Goal: Task Accomplishment & Management: Complete application form

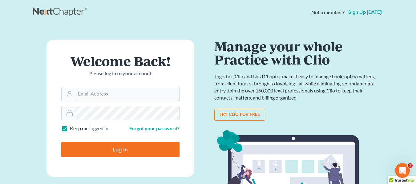
type input "jwstamper@aol.com"
click at [133, 148] on input "Log In" at bounding box center [120, 149] width 118 height 15
type input "Thinking..."
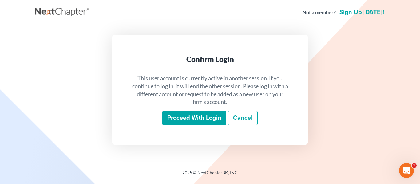
click at [210, 116] on input "Proceed with login" at bounding box center [195, 118] width 64 height 14
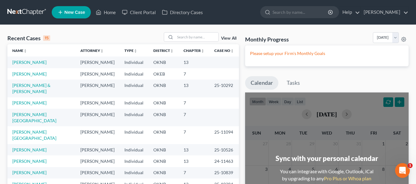
click at [80, 16] on link "New Case" at bounding box center [71, 12] width 39 height 12
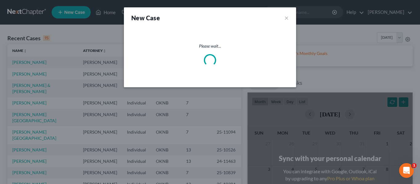
select select "64"
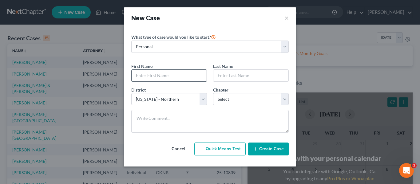
click at [158, 75] on input "text" at bounding box center [169, 76] width 75 height 12
type input "[PERSON_NAME]"
click at [227, 75] on input "text" at bounding box center [251, 76] width 75 height 12
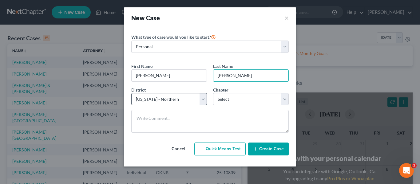
type input "[PERSON_NAME]"
click at [200, 96] on select "Select [US_STATE] - [GEOGRAPHIC_DATA] [US_STATE] - [GEOGRAPHIC_DATA][US_STATE] …" at bounding box center [169, 99] width 76 height 12
click at [131, 93] on select "Select [US_STATE] - [GEOGRAPHIC_DATA] [US_STATE] - [GEOGRAPHIC_DATA][US_STATE] …" at bounding box center [169, 99] width 76 height 12
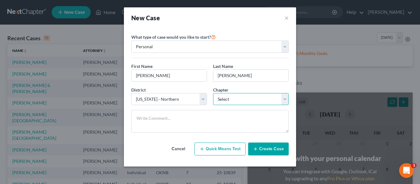
click at [234, 96] on select "Select 7 11 12 13" at bounding box center [251, 99] width 76 height 12
select select "0"
click at [213, 93] on select "Select 7 11 12 13" at bounding box center [251, 99] width 76 height 12
click at [271, 151] on button "Create Case" at bounding box center [268, 149] width 41 height 13
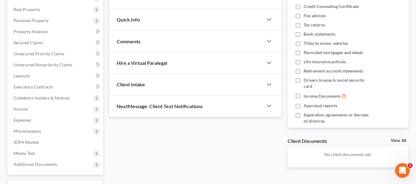
scroll to position [96, 0]
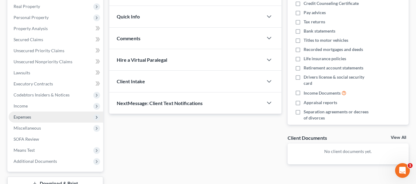
click at [64, 112] on span "Expenses" at bounding box center [56, 117] width 94 height 11
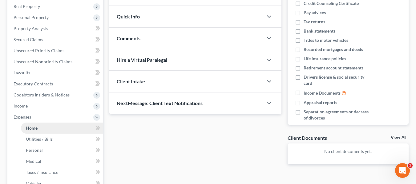
click at [68, 126] on link "Home" at bounding box center [62, 128] width 82 height 11
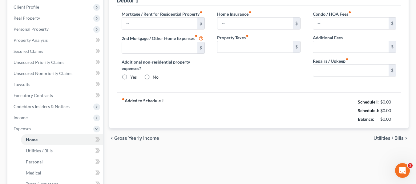
type input "0.00"
radio input "true"
type input "0.00"
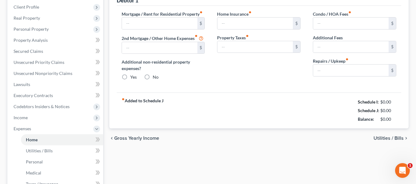
type input "0.00"
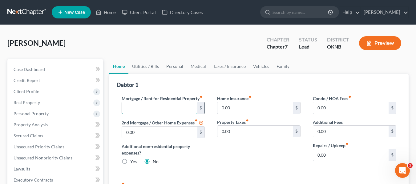
click at [171, 112] on input "text" at bounding box center [159, 108] width 75 height 12
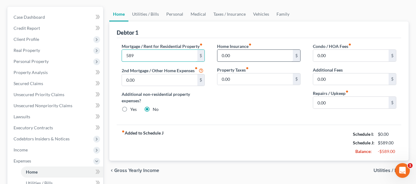
scroll to position [53, 0]
type input "589"
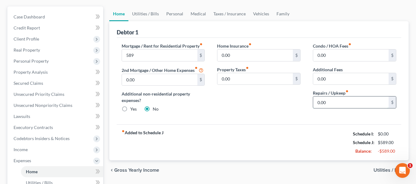
click at [324, 101] on input "0.00" at bounding box center [350, 103] width 75 height 12
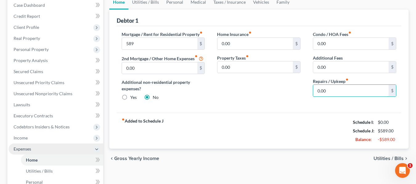
scroll to position [86, 0]
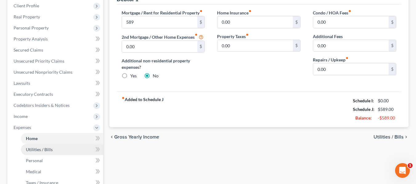
click at [60, 147] on link "Utilities / Bills" at bounding box center [62, 149] width 82 height 11
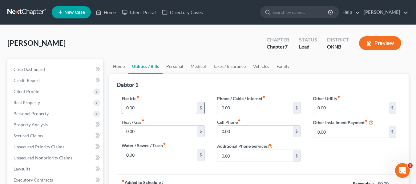
click at [180, 105] on input "0.00" at bounding box center [159, 108] width 75 height 12
type input "85"
click at [175, 132] on input "0.00" at bounding box center [159, 132] width 75 height 12
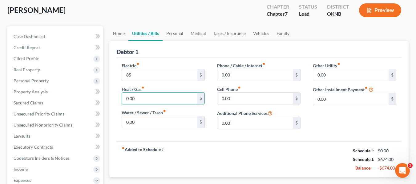
scroll to position [33, 0]
click at [257, 97] on input "0.00" at bounding box center [254, 99] width 75 height 12
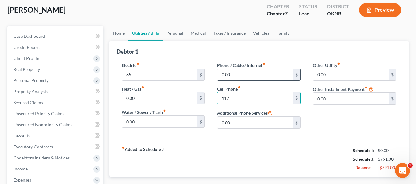
type input "117"
click at [243, 74] on input "0.00" at bounding box center [254, 75] width 75 height 12
type input "96"
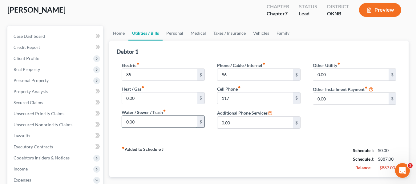
click at [172, 123] on input "0.00" at bounding box center [159, 122] width 75 height 12
type input "5"
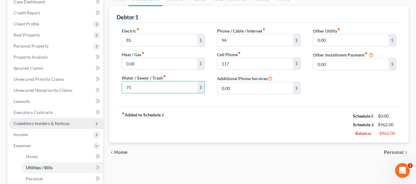
scroll to position [112, 0]
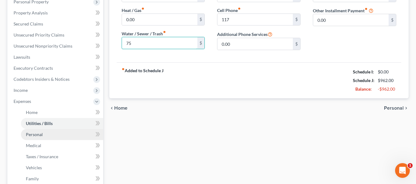
type input "75"
click at [48, 137] on link "Personal" at bounding box center [62, 134] width 82 height 11
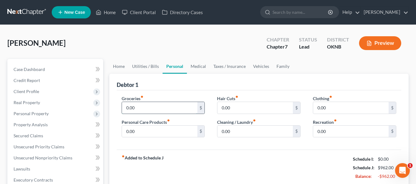
click at [162, 110] on input "0.00" at bounding box center [159, 108] width 75 height 12
click at [158, 131] on input "0.00" at bounding box center [159, 132] width 75 height 12
click at [156, 108] on input "350" at bounding box center [159, 108] width 75 height 12
type input "300"
click at [155, 135] on input "0.00" at bounding box center [159, 132] width 75 height 12
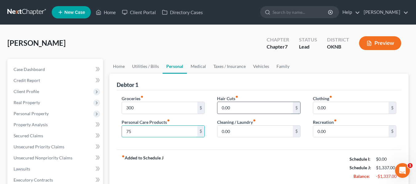
type input "75"
click at [235, 110] on input "0.00" at bounding box center [254, 108] width 75 height 12
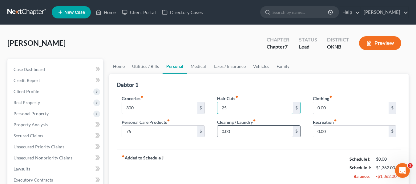
type input "25"
click at [243, 135] on input "0.00" at bounding box center [254, 132] width 75 height 12
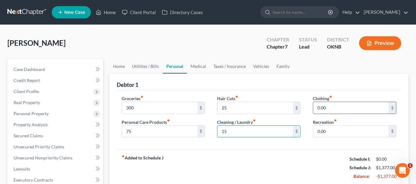
type input "15"
click at [342, 108] on input "0.00" at bounding box center [350, 108] width 75 height 12
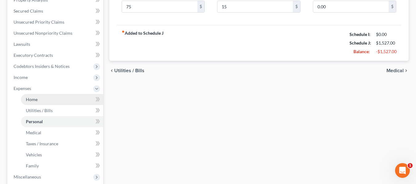
scroll to position [125, 0]
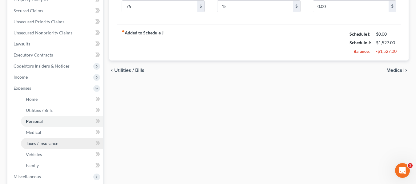
type input "150"
click at [62, 142] on link "Taxes / Insurance" at bounding box center [62, 143] width 82 height 11
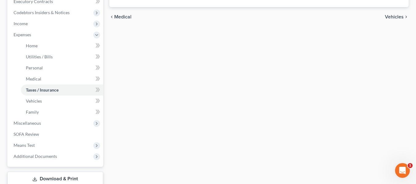
scroll to position [179, 0]
click at [44, 99] on link "Vehicles" at bounding box center [62, 101] width 82 height 11
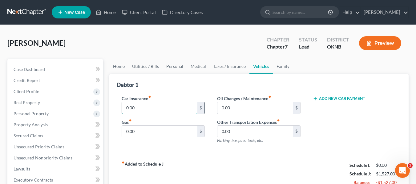
click at [158, 106] on input "0.00" at bounding box center [159, 108] width 75 height 12
type input "200"
click at [162, 126] on input "0.00" at bounding box center [159, 132] width 75 height 12
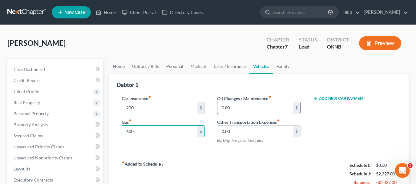
type input "600"
click at [263, 108] on input "0.00" at bounding box center [254, 108] width 75 height 12
type input "2,000"
click at [328, 101] on button "Add New Car Payment" at bounding box center [339, 98] width 52 height 5
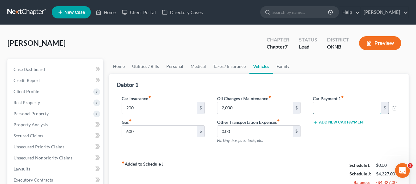
click at [322, 107] on input "text" at bounding box center [347, 108] width 68 height 12
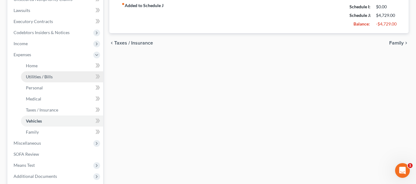
scroll to position [159, 0]
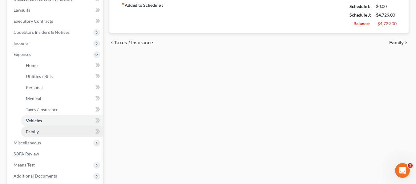
type input "402"
click at [62, 128] on link "Family" at bounding box center [62, 131] width 82 height 11
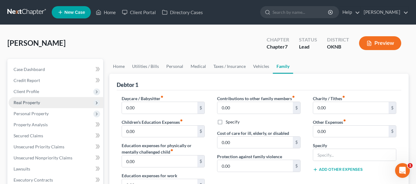
click at [50, 103] on span "Real Property" at bounding box center [56, 102] width 94 height 11
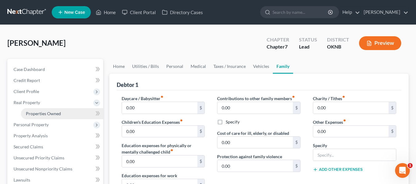
click at [55, 112] on span "Properties Owned" at bounding box center [43, 113] width 35 height 5
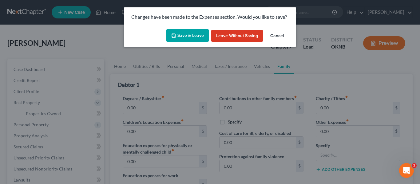
click at [191, 39] on button "Save & Leave" at bounding box center [188, 35] width 42 height 13
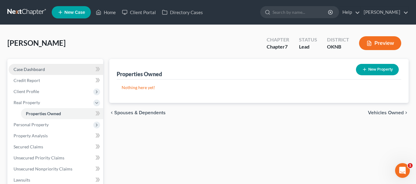
click at [48, 73] on link "Case Dashboard" at bounding box center [56, 69] width 94 height 11
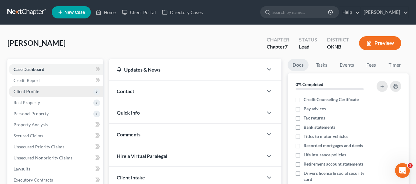
click at [50, 90] on span "Client Profile" at bounding box center [56, 91] width 94 height 11
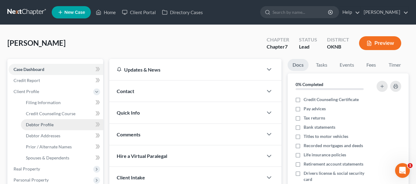
click at [59, 126] on link "Debtor Profile" at bounding box center [62, 124] width 82 height 11
select select "0"
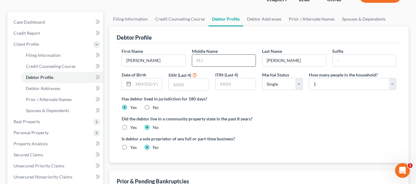
scroll to position [48, 0]
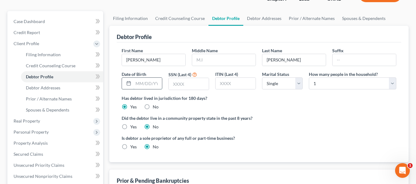
click at [142, 84] on input "text" at bounding box center [147, 84] width 29 height 12
type input "[DATE]"
click at [183, 86] on input "text" at bounding box center [189, 84] width 40 height 12
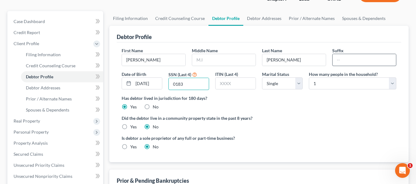
type input "0183"
click at [342, 61] on input "text" at bounding box center [363, 60] width 63 height 12
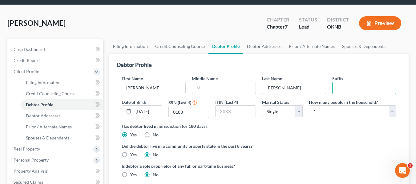
scroll to position [20, 0]
click at [263, 44] on link "Debtor Addresses" at bounding box center [264, 46] width 42 height 15
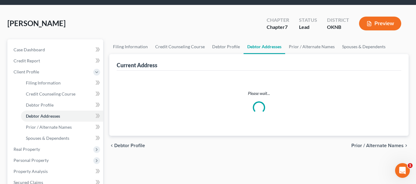
scroll to position [19, 0]
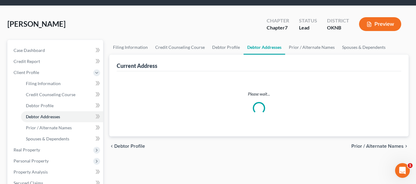
select select "0"
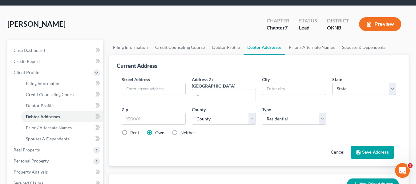
scroll to position [0, 0]
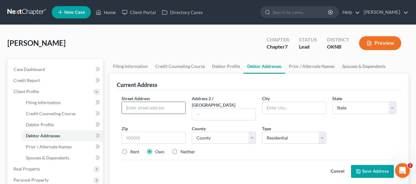
click at [155, 109] on input "text" at bounding box center [153, 108] width 63 height 12
click at [130, 149] on label "Rent" at bounding box center [134, 152] width 9 height 6
click at [133, 149] on input "Rent" at bounding box center [135, 151] width 4 height 4
radio input "true"
click at [139, 111] on input "text" at bounding box center [153, 108] width 63 height 12
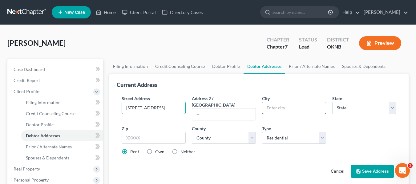
type input "[STREET_ADDRESS]"
click at [297, 106] on input "text" at bounding box center [293, 108] width 63 height 12
type input "Tulsa"
click at [228, 110] on input "text" at bounding box center [223, 115] width 63 height 12
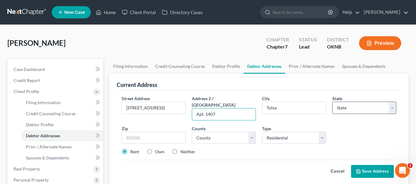
type input "Apt. 1407"
click at [354, 106] on select "State [US_STATE] AK AR AZ CA CO CT DE DC [GEOGRAPHIC_DATA] [GEOGRAPHIC_DATA] GU…" at bounding box center [364, 108] width 64 height 12
select select "37"
click at [332, 102] on select "State [US_STATE] AK AR AZ CA CO CT DE DC [GEOGRAPHIC_DATA] [GEOGRAPHIC_DATA] GU…" at bounding box center [364, 108] width 64 height 12
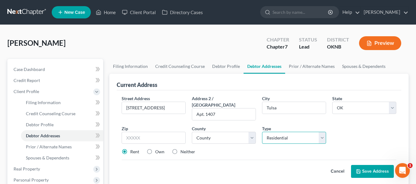
click at [287, 132] on select "Select Residential Mailing Rental Business" at bounding box center [294, 138] width 64 height 12
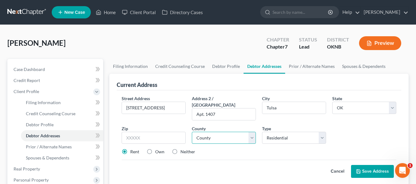
click at [226, 134] on select "County [GEOGRAPHIC_DATA] [GEOGRAPHIC_DATA] [GEOGRAPHIC_DATA] [GEOGRAPHIC_DATA] …" at bounding box center [224, 138] width 64 height 12
select select "71"
click at [192, 132] on select "County [GEOGRAPHIC_DATA] [GEOGRAPHIC_DATA] [GEOGRAPHIC_DATA] [GEOGRAPHIC_DATA] …" at bounding box center [224, 138] width 64 height 12
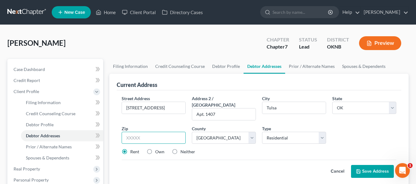
click at [172, 134] on input "text" at bounding box center [154, 138] width 64 height 12
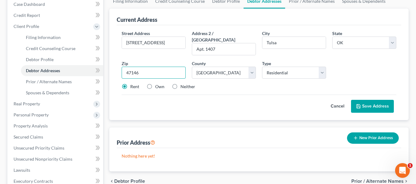
scroll to position [66, 0]
type input "47146"
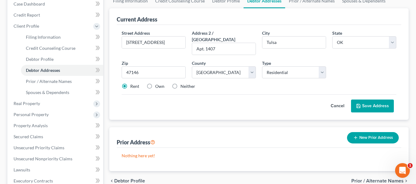
click at [369, 100] on button "Save Address" at bounding box center [372, 106] width 43 height 13
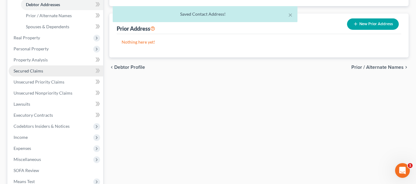
scroll to position [132, 0]
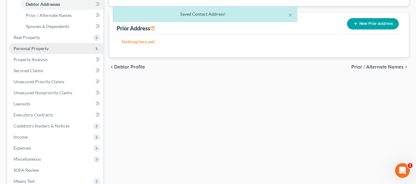
click at [51, 44] on span "Personal Property" at bounding box center [56, 48] width 94 height 11
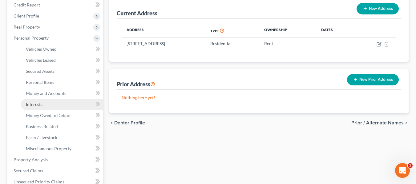
scroll to position [75, 0]
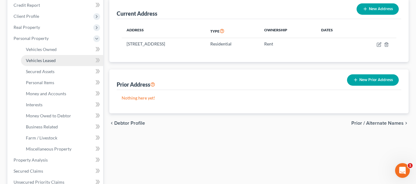
click at [63, 56] on link "Vehicles Leased" at bounding box center [62, 60] width 82 height 11
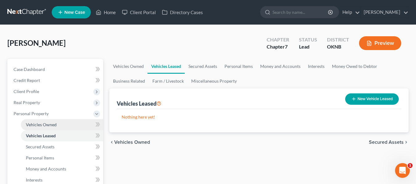
click at [66, 122] on link "Vehicles Owned" at bounding box center [62, 124] width 82 height 11
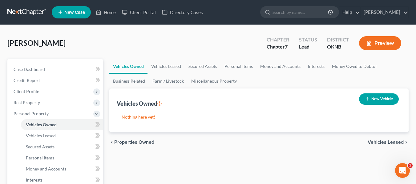
click at [374, 99] on button "New Vehicle" at bounding box center [379, 99] width 40 height 11
select select "0"
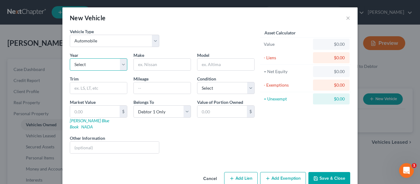
click at [86, 62] on select "Select 2026 2025 2024 2023 2022 2021 2020 2019 2018 2017 2016 2015 2014 2013 20…" at bounding box center [99, 64] width 58 height 12
select select "8"
click at [70, 58] on select "Select 2026 2025 2024 2023 2022 2021 2020 2019 2018 2017 2016 2015 2014 2013 20…" at bounding box center [99, 64] width 58 height 12
click at [160, 63] on input "text" at bounding box center [162, 65] width 57 height 12
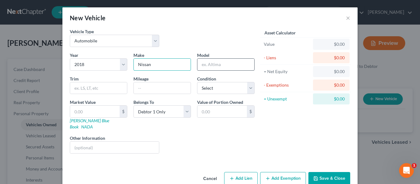
type input "Nissan"
click at [211, 64] on input "text" at bounding box center [226, 65] width 57 height 12
type input "Altima"
click at [162, 87] on input "text" at bounding box center [162, 88] width 57 height 12
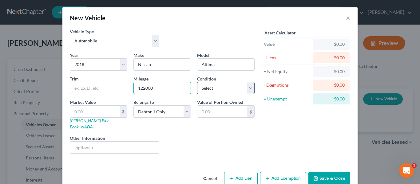
type input "122000"
click at [204, 90] on select "Select Excellent Very Good Good Fair Poor" at bounding box center [226, 88] width 58 height 12
select select "1"
click at [197, 82] on select "Select Excellent Very Good Good Fair Poor" at bounding box center [226, 88] width 58 height 12
click at [104, 109] on input "text" at bounding box center [95, 112] width 50 height 12
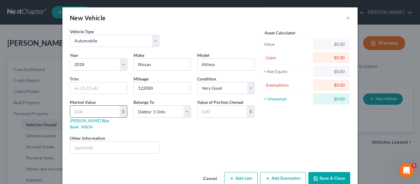
type input "1"
type input "1.00"
type input "18"
type input "18.00"
type input "180"
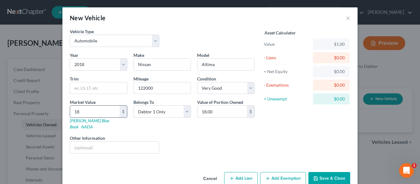
type input "180.00"
type input "1800"
type input "1,800.00"
type input "1,8000"
type input "18,000.00"
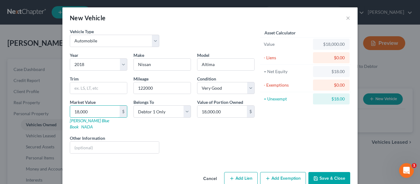
scroll to position [7, 0]
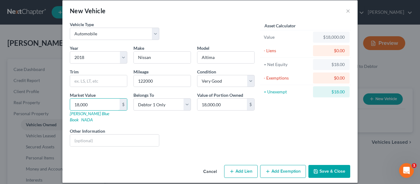
type input "18,000"
click at [242, 166] on button "Add Lien" at bounding box center [241, 171] width 34 height 13
select select "0"
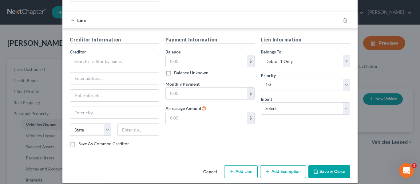
scroll to position [152, 0]
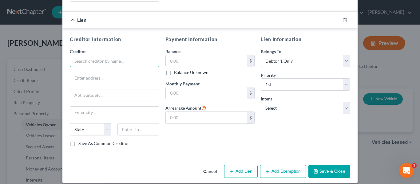
click at [105, 57] on input "text" at bounding box center [115, 61] width 90 height 12
type input "Global Lending Service"
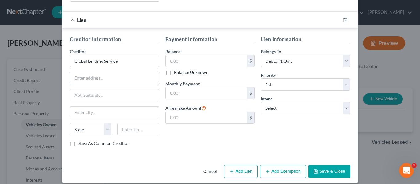
click at [100, 73] on input "text" at bounding box center [114, 78] width 89 height 12
type input "[STREET_ADDRESS]"
click at [106, 90] on input "text" at bounding box center [114, 96] width 89 height 12
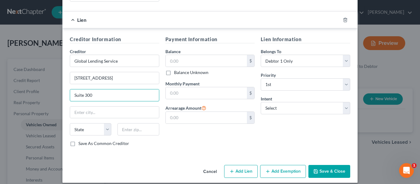
type input "Suite 300"
click at [92, 107] on input "text" at bounding box center [114, 113] width 89 height 12
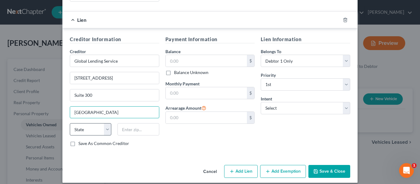
type input "[GEOGRAPHIC_DATA]"
click at [94, 123] on select "State [US_STATE] AK AR AZ CA CO CT DE DC [GEOGRAPHIC_DATA] [GEOGRAPHIC_DATA] GU…" at bounding box center [91, 129] width 42 height 12
select select "42"
click at [70, 123] on select "State [US_STATE] AK AR AZ CA CO CT DE DC [GEOGRAPHIC_DATA] [GEOGRAPHIC_DATA] GU…" at bounding box center [91, 129] width 42 height 12
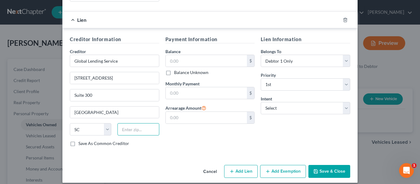
click at [141, 123] on input "text" at bounding box center [139, 129] width 42 height 12
type input "29607"
click at [194, 88] on input "text" at bounding box center [207, 93] width 82 height 12
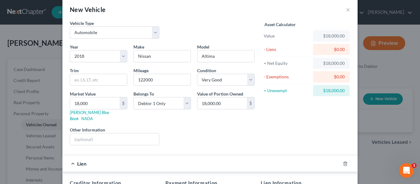
scroll to position [8, 0]
click at [77, 104] on input "18,000" at bounding box center [95, 104] width 50 height 12
type input "7"
type input "7.00"
type input "75"
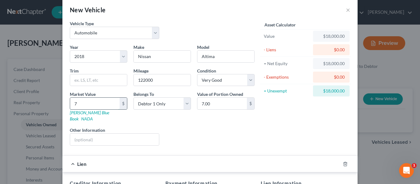
type input "75.00"
type input "750"
type input "750.00"
type input "7500"
type input "7,500.00"
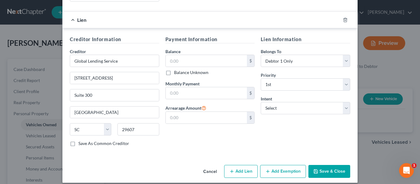
scroll to position [152, 0]
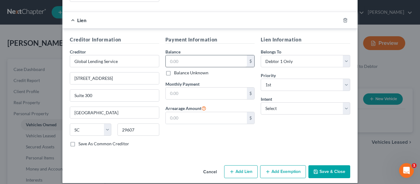
type input "7,500"
click at [186, 58] on input "text" at bounding box center [207, 61] width 82 height 12
type input "15,849"
click at [195, 93] on input "text" at bounding box center [207, 94] width 82 height 12
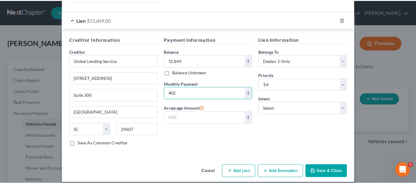
scroll to position [152, 0]
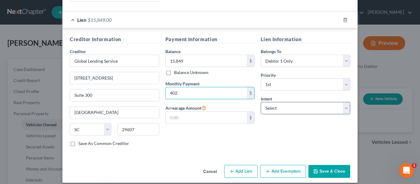
type input "402"
click at [277, 106] on select "Select Surrender Redeem Reaffirm Avoid Other" at bounding box center [306, 108] width 90 height 12
select select "2"
click at [261, 102] on select "Select Surrender Redeem Reaffirm Avoid Other" at bounding box center [306, 108] width 90 height 12
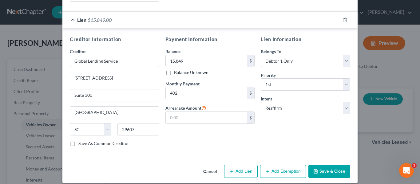
click at [321, 167] on button "Save & Close" at bounding box center [330, 171] width 42 height 13
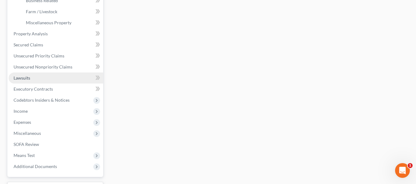
scroll to position [202, 0]
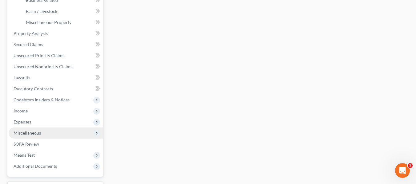
click at [53, 129] on span "Miscellaneous" at bounding box center [56, 133] width 94 height 11
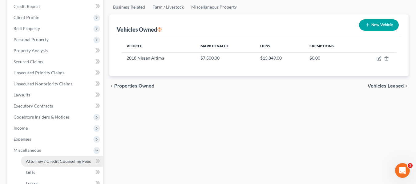
scroll to position [74, 0]
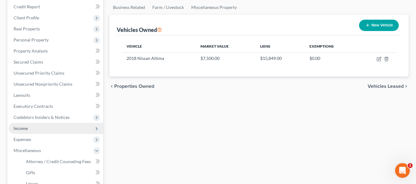
click at [45, 126] on span "Income" at bounding box center [56, 128] width 94 height 11
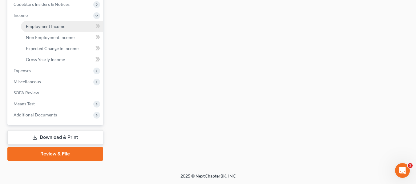
scroll to position [0, 0]
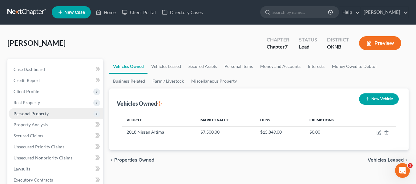
click at [42, 113] on span "Personal Property" at bounding box center [31, 113] width 35 height 5
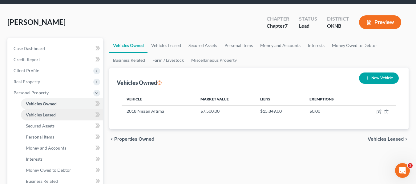
scroll to position [21, 0]
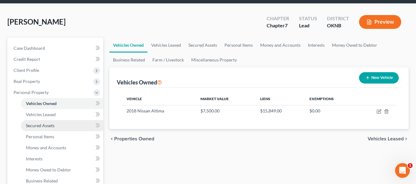
click at [48, 128] on link "Secured Assets" at bounding box center [62, 125] width 82 height 11
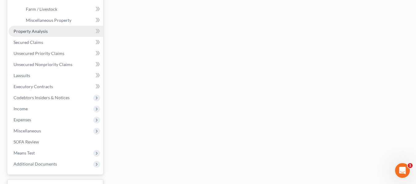
scroll to position [207, 0]
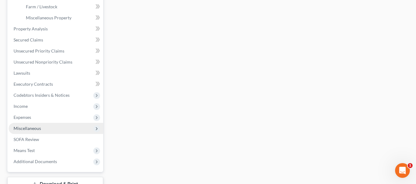
click at [50, 128] on span "Miscellaneous" at bounding box center [56, 128] width 94 height 11
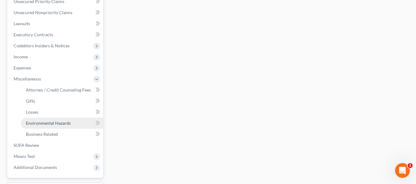
scroll to position [87, 0]
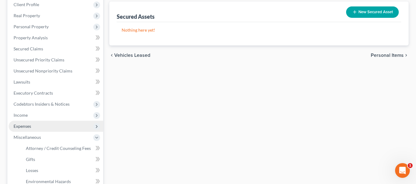
click at [51, 126] on span "Expenses" at bounding box center [56, 126] width 94 height 11
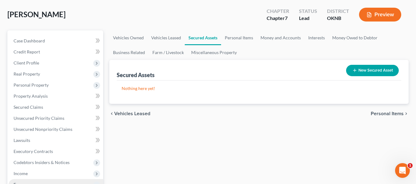
scroll to position [28, 0]
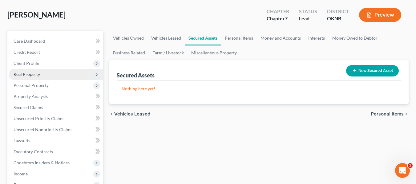
click at [53, 76] on span "Real Property" at bounding box center [56, 74] width 94 height 11
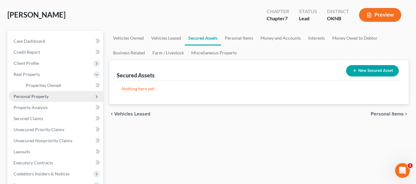
click at [54, 101] on span "Personal Property" at bounding box center [56, 96] width 94 height 11
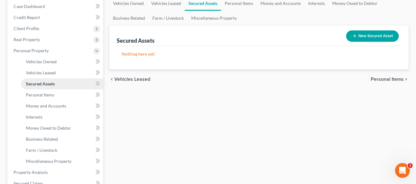
scroll to position [63, 0]
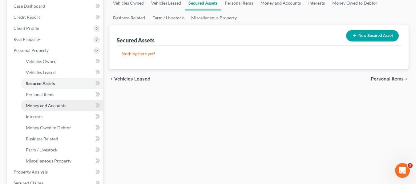
click at [46, 102] on link "Money and Accounts" at bounding box center [62, 105] width 82 height 11
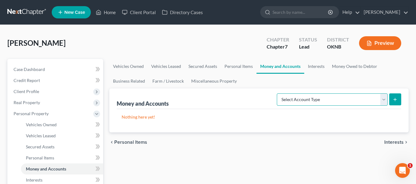
click at [335, 101] on select "Select Account Type Brokerage Cash on Hand Certificates of Deposit Checking Acc…" at bounding box center [332, 100] width 111 height 12
select select "checking"
click at [278, 94] on select "Select Account Type Brokerage Cash on Hand Certificates of Deposit Checking Acc…" at bounding box center [332, 100] width 111 height 12
click at [401, 100] on div "Money and Accounts Select Account Type Brokerage Cash on Hand Certificates of D…" at bounding box center [258, 111] width 299 height 44
click at [398, 99] on button "submit" at bounding box center [395, 100] width 12 height 12
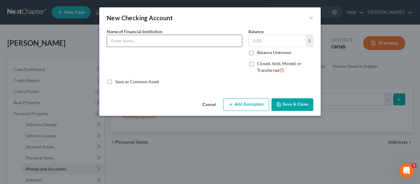
click at [175, 41] on input "text" at bounding box center [174, 41] width 135 height 12
type input "ICB"
click at [266, 41] on input "text" at bounding box center [277, 41] width 57 height 12
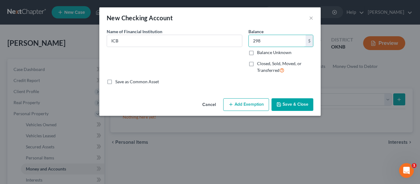
type input "298"
click at [282, 105] on button "Save & Close" at bounding box center [293, 104] width 42 height 13
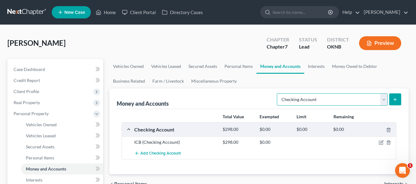
click at [356, 103] on select "Select Account Type Brokerage Cash on Hand Certificates of Deposit Checking Acc…" at bounding box center [332, 100] width 111 height 12
select select "other"
click at [278, 94] on select "Select Account Type Brokerage Cash on Hand Certificates of Deposit Checking Acc…" at bounding box center [332, 100] width 111 height 12
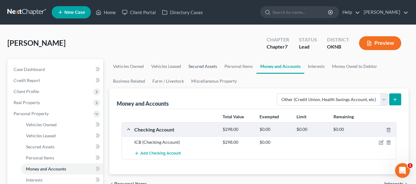
click at [210, 68] on link "Secured Assets" at bounding box center [203, 66] width 36 height 15
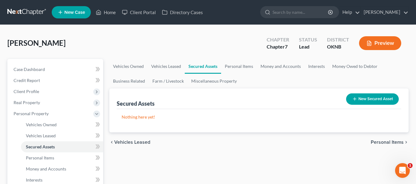
click at [349, 102] on button "New Secured Asset" at bounding box center [372, 99] width 53 height 11
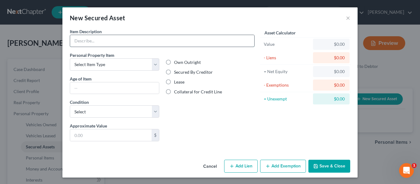
click at [129, 44] on input "text" at bounding box center [162, 41] width 184 height 12
type input "[PERSON_NAME]"
click at [207, 164] on button "Cancel" at bounding box center [210, 167] width 23 height 12
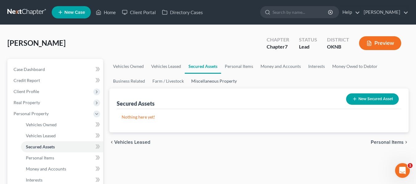
click at [214, 84] on link "Miscellaneous Property" at bounding box center [213, 81] width 53 height 15
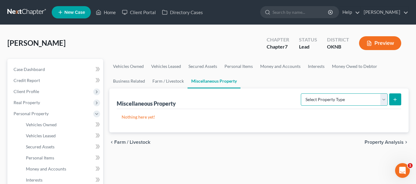
click at [305, 98] on select "Select Property Type Assigned for Creditor Benefit [DATE] Holding for Another N…" at bounding box center [344, 100] width 87 height 12
click at [287, 85] on ul "Vehicles Owned Vehicles Leased Secured Assets Personal Items Money and Accounts…" at bounding box center [258, 74] width 299 height 30
click at [287, 64] on link "Money and Accounts" at bounding box center [280, 66] width 48 height 15
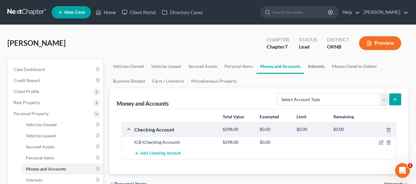
click at [315, 67] on link "Interests" at bounding box center [316, 66] width 24 height 15
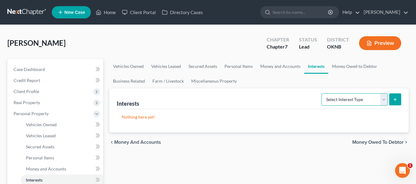
click at [335, 100] on select "Select Interest Type 401K Annuity Bond Education IRA Government Bond Government…" at bounding box center [354, 100] width 66 height 12
select select "ira"
click at [322, 94] on select "Select Interest Type 401K Annuity Bond Education IRA Government Bond Government…" at bounding box center [354, 100] width 66 height 12
click at [397, 104] on button "submit" at bounding box center [395, 100] width 12 height 12
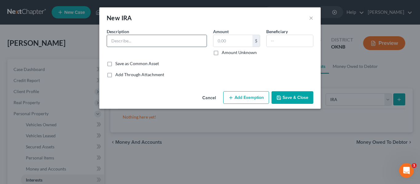
click at [166, 42] on input "text" at bounding box center [157, 41] width 100 height 12
type input "[PERSON_NAME]"
click at [237, 39] on input "text" at bounding box center [233, 41] width 39 height 12
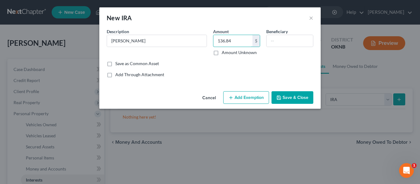
type input "136.84"
click at [255, 101] on button "Add Exemption" at bounding box center [246, 97] width 46 height 13
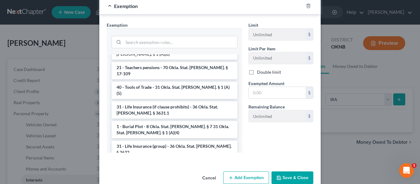
scroll to position [143, 0]
click at [159, 38] on input "search" at bounding box center [180, 42] width 114 height 12
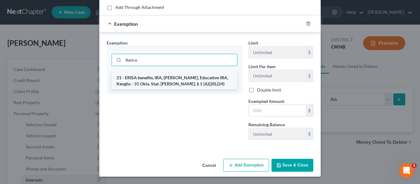
type input "Retire"
click at [168, 78] on li "21 - ERISA benefits, IRA, [PERSON_NAME], Education IRA, Keoghs - 31 Okla. Stat.…" at bounding box center [175, 80] width 126 height 17
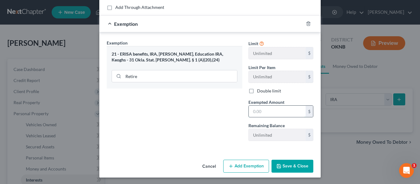
click at [265, 113] on input "text" at bounding box center [277, 112] width 57 height 12
type input "136.84"
click at [281, 164] on button "Save & Close" at bounding box center [293, 166] width 42 height 13
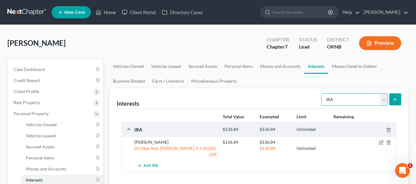
click at [374, 100] on select "Select Interest Type 401K Annuity Bond Education IRA Government Bond Government…" at bounding box center [354, 100] width 66 height 12
select select "other_retirement_plan"
click at [322, 94] on select "Select Interest Type 401K Annuity Bond Education IRA Government Bond Government…" at bounding box center [354, 100] width 66 height 12
click at [390, 100] on button "submit" at bounding box center [395, 100] width 12 height 12
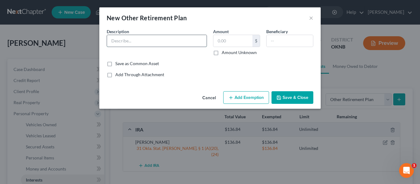
click at [186, 42] on input "text" at bounding box center [157, 41] width 100 height 12
type input "Personal Portfolio"
click at [233, 38] on input "text" at bounding box center [233, 41] width 39 height 12
type input "57.98"
click at [260, 98] on button "Add Exemption" at bounding box center [246, 97] width 46 height 13
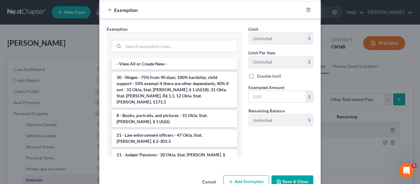
scroll to position [82, 0]
click at [177, 43] on input "search" at bounding box center [180, 46] width 114 height 12
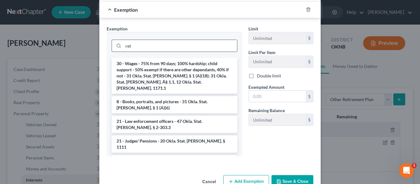
scroll to position [67, 0]
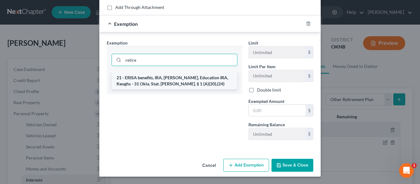
type input "retire"
click at [183, 85] on li "21 - ERISA benefits, IRA, [PERSON_NAME], Education IRA, Keoghs - 31 Okla. Stat.…" at bounding box center [175, 80] width 126 height 17
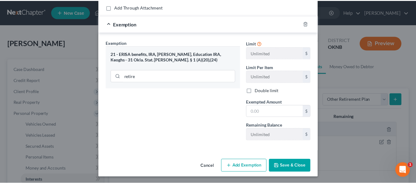
scroll to position [68, 0]
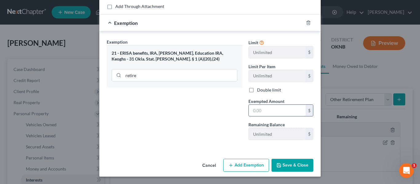
click at [270, 116] on input "text" at bounding box center [277, 111] width 57 height 12
type input "57.98"
click at [294, 163] on button "Save & Close" at bounding box center [293, 165] width 42 height 13
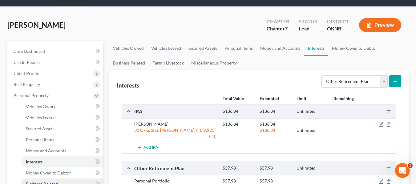
scroll to position [18, 0]
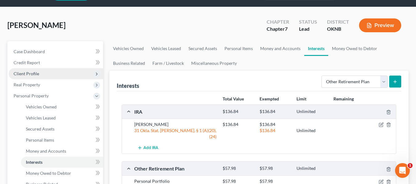
click at [55, 73] on span "Client Profile" at bounding box center [56, 73] width 94 height 11
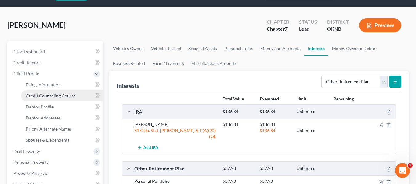
click at [57, 98] on span "Credit Counseling Course" at bounding box center [51, 95] width 50 height 5
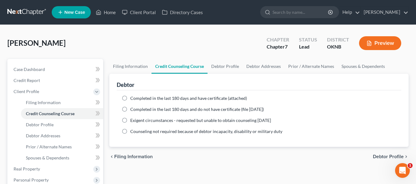
click at [130, 99] on label "Completed in the last 180 days and have certificate (attached)" at bounding box center [188, 98] width 117 height 6
click at [133, 99] on input "Completed in the last 180 days and have certificate (attached)" at bounding box center [135, 97] width 4 height 4
radio input "true"
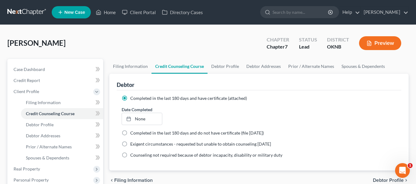
scroll to position [10, 0]
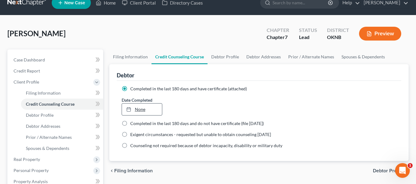
type input "[DATE]"
click at [152, 111] on link "None" at bounding box center [142, 110] width 40 height 12
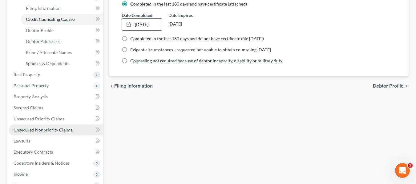
scroll to position [128, 0]
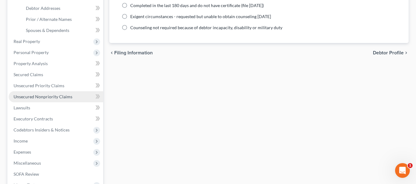
click at [60, 93] on link "Unsecured Nonpriority Claims" at bounding box center [56, 96] width 94 height 11
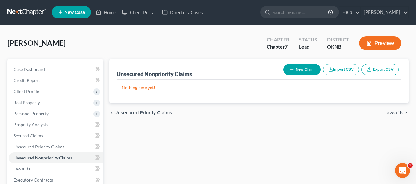
click at [307, 73] on button "New Claim" at bounding box center [301, 69] width 37 height 11
select select "0"
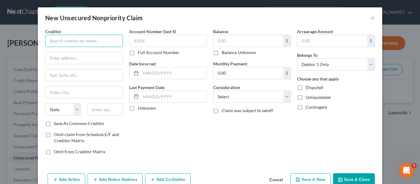
click at [94, 45] on input "text" at bounding box center [84, 41] width 78 height 12
type input "Achieve Personal Loans"
click at [89, 55] on input "text" at bounding box center [84, 58] width 77 height 12
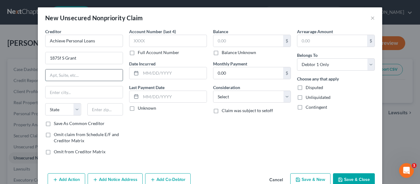
click at [75, 77] on input "text" at bounding box center [84, 76] width 77 height 12
click at [92, 54] on input "1875f S [PERSON_NAME]" at bounding box center [84, 58] width 77 height 12
type input "[STREET_ADDRESS]"
click at [86, 75] on input "S" at bounding box center [84, 76] width 77 height 12
type input "Suite 400"
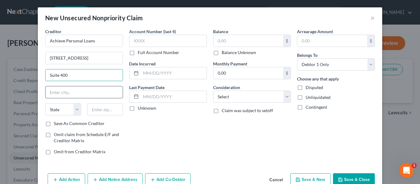
click at [73, 95] on input "text" at bounding box center [84, 92] width 77 height 12
type input "[GEOGRAPHIC_DATA]"
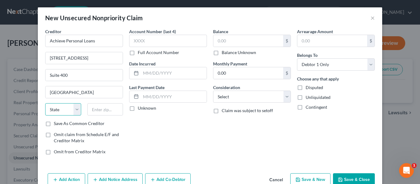
click at [73, 110] on select "State [US_STATE] AK AR AZ CA CO CT DE DC [GEOGRAPHIC_DATA] [GEOGRAPHIC_DATA] GU…" at bounding box center [63, 109] width 36 height 12
select select "4"
click at [45, 103] on select "State [US_STATE] AK AR AZ CA CO CT DE DC [GEOGRAPHIC_DATA] [GEOGRAPHIC_DATA] GU…" at bounding box center [63, 109] width 36 height 12
click at [107, 107] on input "text" at bounding box center [105, 109] width 36 height 12
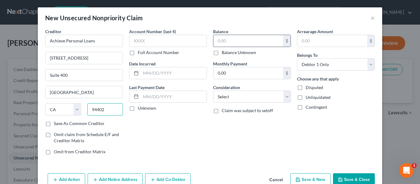
type input "94402"
click at [232, 42] on input "text" at bounding box center [249, 41] width 70 height 12
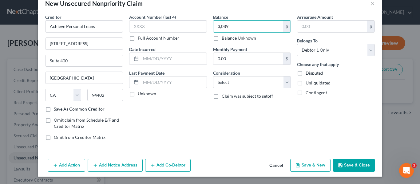
type input "3,089"
click at [303, 161] on button "Save & New" at bounding box center [311, 165] width 40 height 13
select select "0"
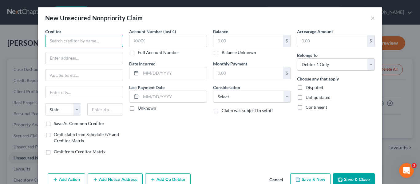
click at [97, 39] on input "text" at bounding box center [84, 41] width 78 height 12
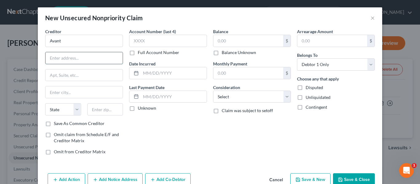
click at [96, 59] on input "text" at bounding box center [84, 58] width 77 height 12
click at [87, 37] on input "Avant" at bounding box center [84, 41] width 78 height 12
type input "A"
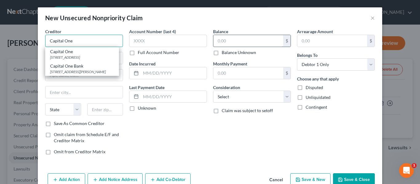
type input "Capital One"
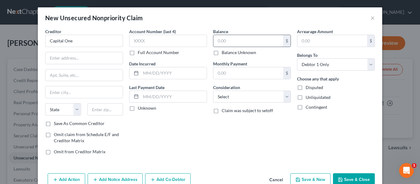
click at [244, 42] on input "text" at bounding box center [249, 41] width 70 height 12
type input "547"
click at [86, 62] on input "text" at bounding box center [84, 58] width 77 height 12
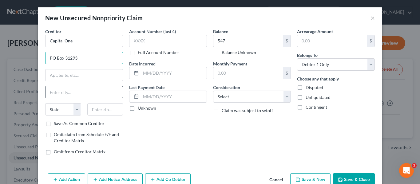
type input "PO Box 31293"
click at [67, 89] on input "text" at bounding box center [84, 92] width 77 height 12
type input "[GEOGRAPHIC_DATA]"
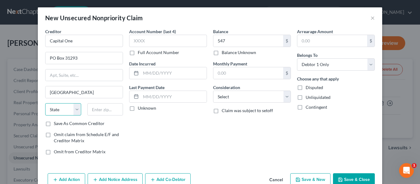
click at [70, 108] on select "State [US_STATE] AK AR AZ CA CO CT DE DC [GEOGRAPHIC_DATA] [GEOGRAPHIC_DATA] GU…" at bounding box center [63, 109] width 36 height 12
select select "46"
click at [45, 103] on select "State [US_STATE] AK AR AZ CA CO CT DE DC [GEOGRAPHIC_DATA] [GEOGRAPHIC_DATA] GU…" at bounding box center [63, 109] width 36 height 12
click at [96, 107] on input "text" at bounding box center [105, 109] width 36 height 12
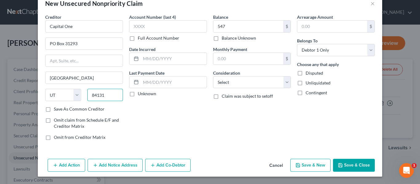
type input "84131"
click at [309, 165] on button "Save & New" at bounding box center [311, 165] width 40 height 13
select select "0"
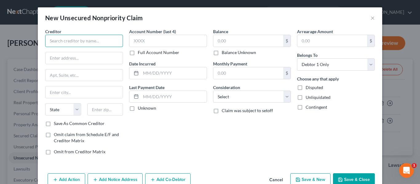
click at [55, 36] on input "text" at bounding box center [84, 41] width 78 height 12
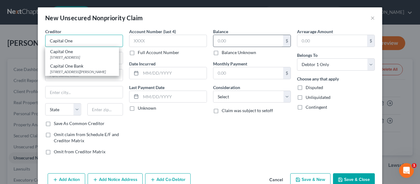
type input "Capital One"
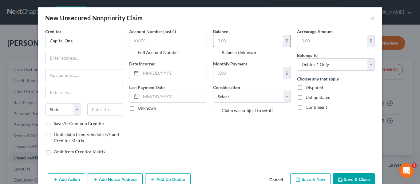
click at [223, 42] on input "text" at bounding box center [249, 41] width 70 height 12
type input "4,005"
click at [71, 58] on input "text" at bounding box center [84, 58] width 77 height 12
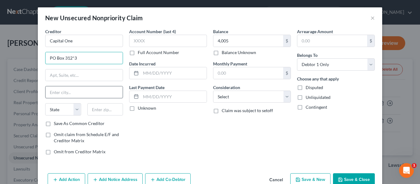
type input "PO Box 312*3"
click at [78, 91] on input "S" at bounding box center [84, 92] width 77 height 12
type input "[GEOGRAPHIC_DATA]"
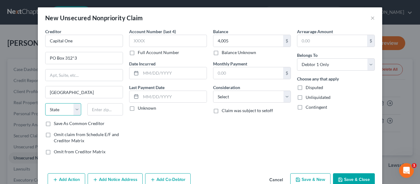
click at [71, 105] on select "State [US_STATE] AK AR AZ CA CO CT DE DC [GEOGRAPHIC_DATA] [GEOGRAPHIC_DATA] GU…" at bounding box center [63, 109] width 36 height 12
select select "46"
click at [45, 103] on select "State [US_STATE] AK AR AZ CA CO CT DE DC [GEOGRAPHIC_DATA] [GEOGRAPHIC_DATA] GU…" at bounding box center [63, 109] width 36 height 12
click at [104, 113] on input "text" at bounding box center [105, 109] width 36 height 12
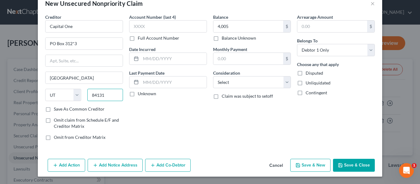
type input "84131"
click at [304, 162] on button "Save & New" at bounding box center [311, 165] width 40 height 13
select select "0"
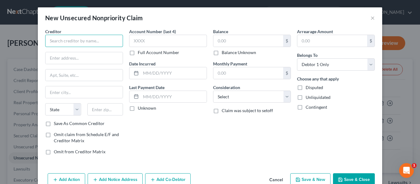
click at [90, 46] on input "text" at bounding box center [84, 41] width 78 height 12
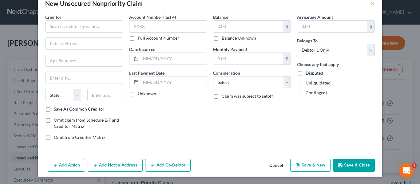
click at [343, 163] on button "Save & Close" at bounding box center [354, 165] width 42 height 13
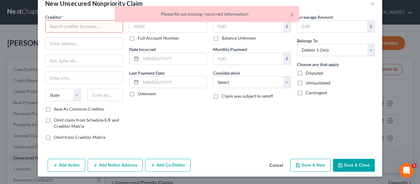
click at [280, 168] on button "Cancel" at bounding box center [276, 166] width 23 height 12
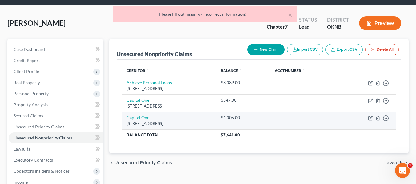
scroll to position [22, 0]
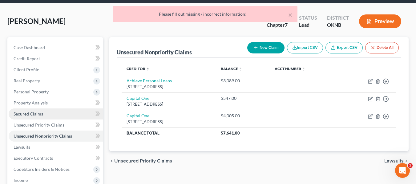
click at [59, 116] on link "Secured Claims" at bounding box center [56, 114] width 94 height 11
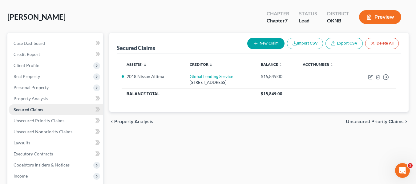
scroll to position [26, 0]
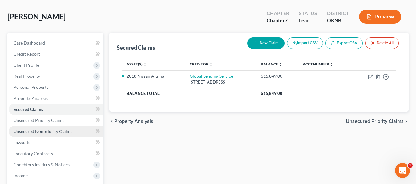
click at [57, 131] on span "Unsecured Nonpriority Claims" at bounding box center [43, 131] width 59 height 5
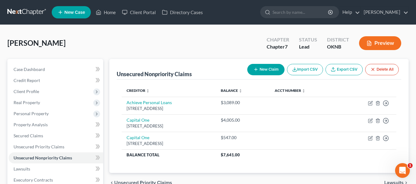
click at [264, 72] on button "New Claim" at bounding box center [265, 69] width 37 height 11
select select "0"
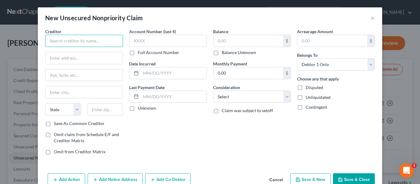
click at [106, 42] on input "text" at bounding box center [84, 41] width 78 height 12
type input "International Bank of CO"
click at [239, 39] on input "text" at bounding box center [249, 41] width 70 height 12
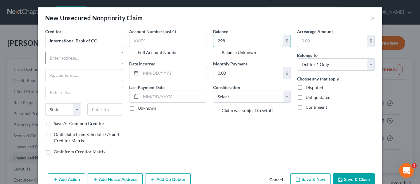
type input "298"
click at [73, 60] on input "text" at bounding box center [84, 58] width 77 height 12
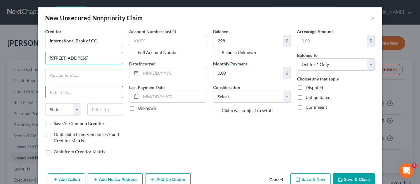
type input "[STREET_ADDRESS]"
click at [68, 91] on input "text" at bounding box center [84, 92] width 77 height 12
type input "[US_STATE][GEOGRAPHIC_DATA]"
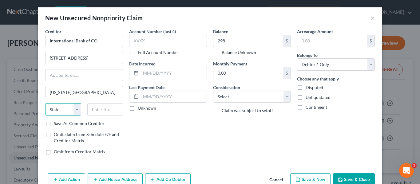
click at [68, 110] on select "State [US_STATE] AK AR AZ CA CO CT DE DC [GEOGRAPHIC_DATA] [GEOGRAPHIC_DATA] GU…" at bounding box center [63, 109] width 36 height 12
select select "37"
click at [45, 103] on select "State [US_STATE] AK AR AZ CA CO CT DE DC [GEOGRAPHIC_DATA] [GEOGRAPHIC_DATA] GU…" at bounding box center [63, 109] width 36 height 12
click at [95, 112] on input "text" at bounding box center [105, 109] width 36 height 12
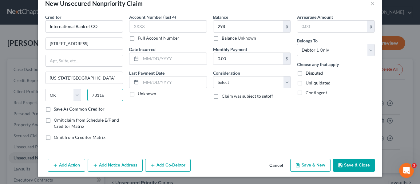
type input "73116"
click at [301, 167] on button "Save & New" at bounding box center [311, 165] width 40 height 13
select select "0"
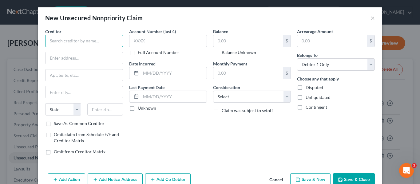
click at [98, 39] on input "text" at bounding box center [84, 41] width 78 height 12
type input "Jefferson Capital Systems"
click at [228, 43] on input "text" at bounding box center [249, 41] width 70 height 12
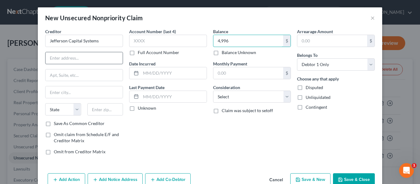
type input "4,996"
click at [87, 58] on input "text" at bounding box center [84, 58] width 77 height 12
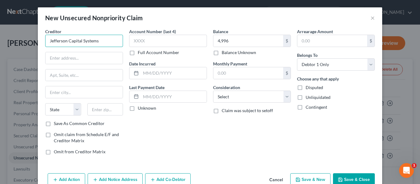
click at [45, 41] on input "Jefferson Capital Systems" at bounding box center [84, 41] width 78 height 12
click at [82, 42] on input "Regional Finance c/o Jefferson Capital Systems" at bounding box center [84, 41] width 78 height 12
click at [78, 60] on input "text" at bounding box center [84, 58] width 77 height 12
type input "Regional Finance OK c/o Jefferson Capital Systems"
click at [67, 56] on input "text" at bounding box center [84, 58] width 77 height 12
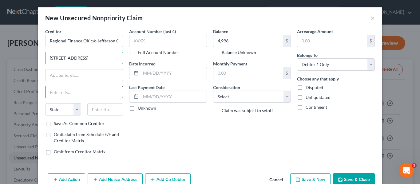
type input "[STREET_ADDRESS]"
type input "s"
click at [66, 93] on input "s" at bounding box center [84, 92] width 77 height 12
type input "Sartell"
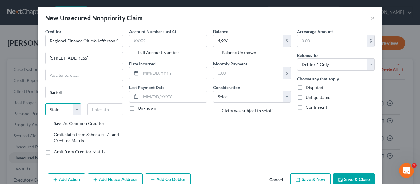
click at [68, 112] on select "State [US_STATE] AK AR AZ CA CO CT DE DC [GEOGRAPHIC_DATA] [GEOGRAPHIC_DATA] GU…" at bounding box center [63, 109] width 36 height 12
select select "24"
click at [45, 103] on select "State [US_STATE] AK AR AZ CA CO CT DE DC [GEOGRAPHIC_DATA] [GEOGRAPHIC_DATA] GU…" at bounding box center [63, 109] width 36 height 12
click at [88, 113] on input "text" at bounding box center [105, 109] width 36 height 12
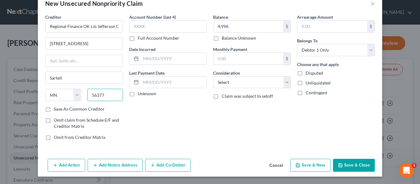
type input "56377"
click at [310, 166] on button "Save & New" at bounding box center [311, 165] width 40 height 13
select select "0"
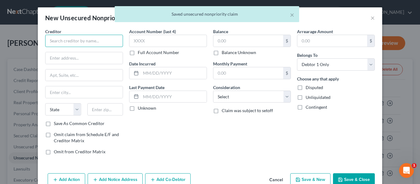
click at [79, 42] on input "text" at bounding box center [84, 41] width 78 height 12
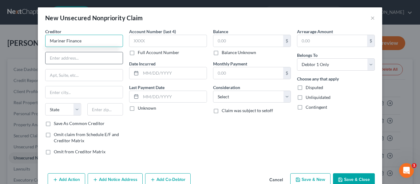
type input "Mariner Finance"
click at [78, 56] on input "text" at bounding box center [84, 58] width 77 height 12
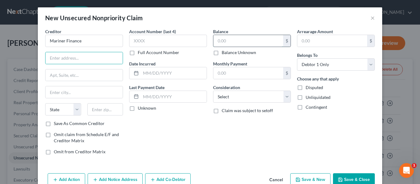
click at [221, 37] on input "text" at bounding box center [249, 41] width 70 height 12
type input "5,269"
click at [95, 56] on input "text" at bounding box center [84, 58] width 77 height 12
type input "[STREET_ADDRESS]"
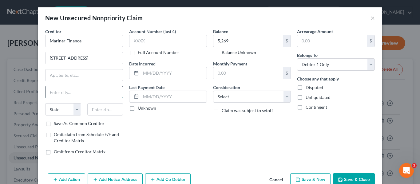
click at [66, 95] on input "text" at bounding box center [84, 92] width 77 height 12
type input "[GEOGRAPHIC_DATA]"
click at [73, 111] on select "State [US_STATE] AK AR AZ CA CO CT DE DC [GEOGRAPHIC_DATA] [GEOGRAPHIC_DATA] GU…" at bounding box center [63, 109] width 36 height 12
select select "21"
click at [45, 103] on select "State [US_STATE] AK AR AZ CA CO CT DE DC [GEOGRAPHIC_DATA] [GEOGRAPHIC_DATA] GU…" at bounding box center [63, 109] width 36 height 12
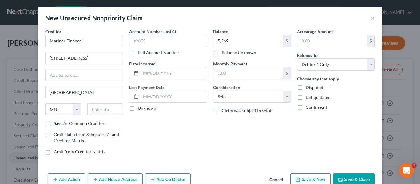
click at [122, 111] on div at bounding box center [105, 109] width 42 height 12
click at [106, 111] on input "text" at bounding box center [105, 109] width 36 height 12
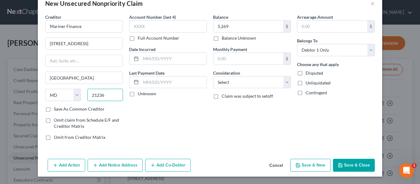
type input "21236"
click at [301, 166] on button "Save & New" at bounding box center [311, 165] width 40 height 13
select select "0"
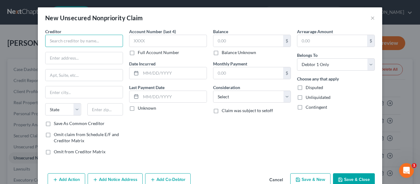
click at [81, 41] on input "text" at bounding box center [84, 41] width 78 height 12
type input "Regional Acceptance Corp"
click at [226, 43] on input "text" at bounding box center [249, 41] width 70 height 12
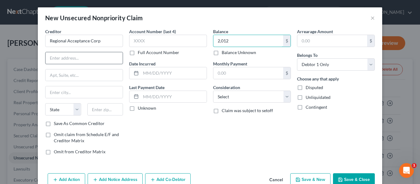
drag, startPoint x: 226, startPoint y: 43, endPoint x: 85, endPoint y: 54, distance: 140.8
click at [85, 54] on div "Creditor * Regional Acceptance Corp State [US_STATE] AK AR AZ CA CO CT DE DC [G…" at bounding box center [210, 94] width 336 height 132
type input "2,012"
click at [85, 54] on input "text" at bounding box center [84, 58] width 77 height 12
type input "[STREET_ADDRESS]"
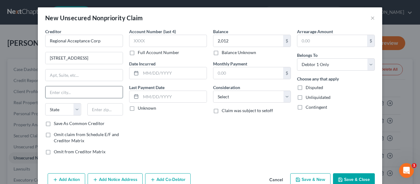
click at [70, 90] on input "text" at bounding box center [84, 92] width 77 height 12
type input "[GEOGRAPHIC_DATA]"
click at [58, 107] on select "State [US_STATE] AK AR AZ CA CO CT DE DC [GEOGRAPHIC_DATA] [GEOGRAPHIC_DATA] GU…" at bounding box center [63, 109] width 36 height 12
select select "28"
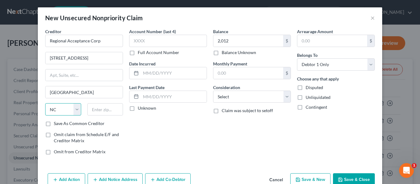
click at [45, 103] on select "State [US_STATE] AK AR AZ CA CO CT DE DC [GEOGRAPHIC_DATA] [GEOGRAPHIC_DATA] GU…" at bounding box center [63, 109] width 36 height 12
click at [106, 106] on input "text" at bounding box center [105, 109] width 36 height 12
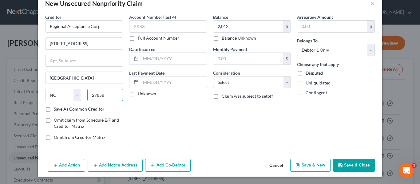
type input "27858"
click at [300, 165] on button "Save & New" at bounding box center [311, 165] width 40 height 13
select select "0"
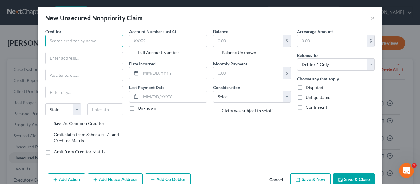
click at [86, 42] on input "text" at bounding box center [84, 41] width 78 height 12
type input "Regional Finance"
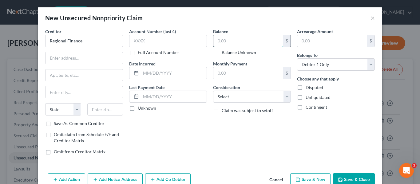
click at [227, 40] on input "text" at bounding box center [249, 41] width 70 height 12
type input "6,420"
click at [104, 61] on input "text" at bounding box center [84, 58] width 77 height 12
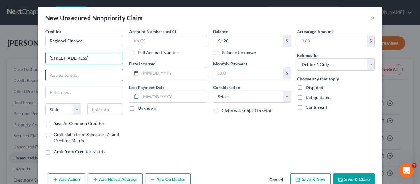
type input "[STREET_ADDRESS]"
click at [96, 73] on input "text" at bounding box center [84, 76] width 77 height 12
type input "Ste B"
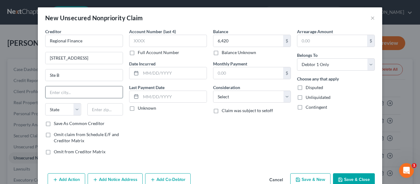
click at [52, 96] on input "text" at bounding box center [84, 92] width 77 height 12
type input "[PERSON_NAME]"
click at [56, 110] on select "State [US_STATE] AK AR AZ CA CO CT DE DC [GEOGRAPHIC_DATA] [GEOGRAPHIC_DATA] GU…" at bounding box center [63, 109] width 36 height 12
select select "42"
click at [45, 103] on select "State [US_STATE] AK AR AZ CA CO CT DE DC [GEOGRAPHIC_DATA] [GEOGRAPHIC_DATA] GU…" at bounding box center [63, 109] width 36 height 12
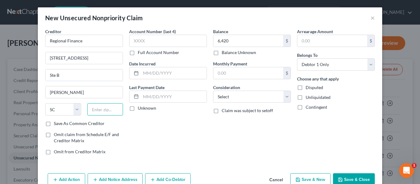
click at [104, 108] on input "text" at bounding box center [105, 109] width 36 height 12
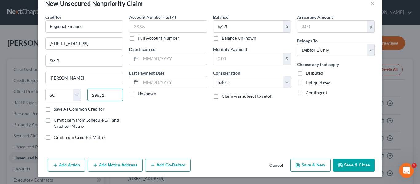
type input "29651"
click at [299, 166] on icon "button" at bounding box center [298, 166] width 4 height 4
select select "0"
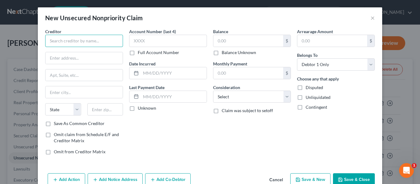
click at [61, 44] on input "text" at bounding box center [84, 41] width 78 height 12
type input "Resurgent/ LVNV Funding"
click at [223, 38] on input "text" at bounding box center [249, 41] width 70 height 12
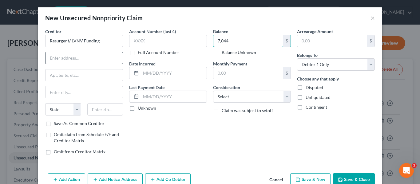
type input "7,044"
click at [87, 56] on input "text" at bounding box center [84, 58] width 77 height 12
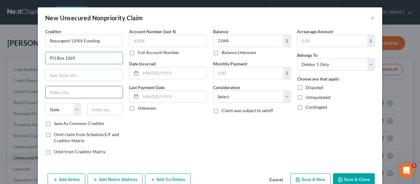
type input "PO Box 1269"
click at [76, 90] on input "text" at bounding box center [84, 92] width 77 height 12
type input "[GEOGRAPHIC_DATA]"
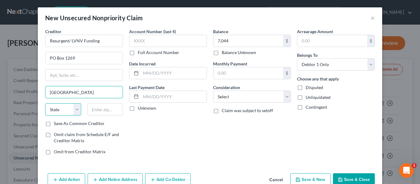
click at [70, 109] on select "State [US_STATE] AK AR AZ CA CO CT DE DC [GEOGRAPHIC_DATA] [GEOGRAPHIC_DATA] GU…" at bounding box center [63, 109] width 36 height 12
select select "42"
click at [45, 103] on select "State [US_STATE] AK AR AZ CA CO CT DE DC [GEOGRAPHIC_DATA] [GEOGRAPHIC_DATA] GU…" at bounding box center [63, 109] width 36 height 12
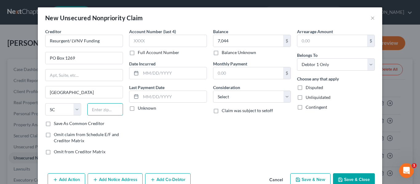
click at [98, 108] on input "text" at bounding box center [105, 109] width 36 height 12
type input "29602"
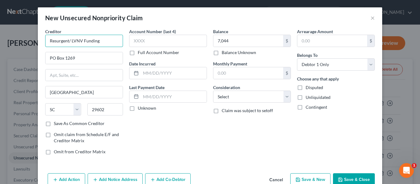
click at [47, 43] on input "Resurgent/ LVNV Funding" at bounding box center [84, 41] width 78 height 12
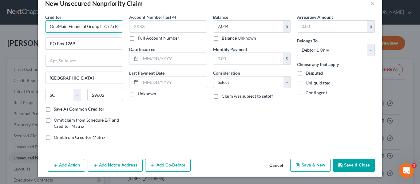
type input "OneMain Financial Group LLC c/o Resurgent/ LVNV Funding"
click at [304, 165] on button "Save & New" at bounding box center [311, 165] width 40 height 13
select select "0"
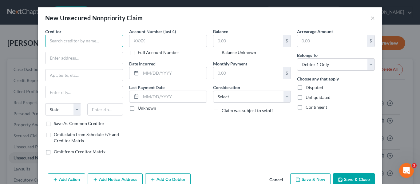
click at [65, 42] on input "text" at bounding box center [84, 41] width 78 height 12
type input "WebBank Avant c/o Resurgent/ LVNV Funding"
click at [232, 40] on input "text" at bounding box center [249, 41] width 70 height 12
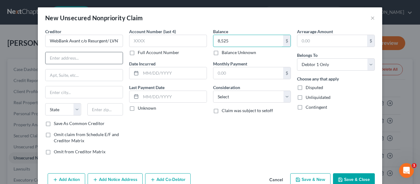
type input "8,525"
click at [74, 61] on input "text" at bounding box center [84, 58] width 77 height 12
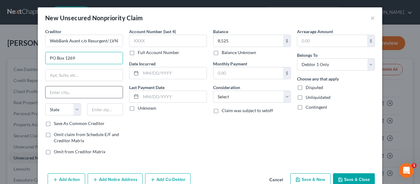
type input "PO Box 1269"
click at [71, 91] on input "text" at bounding box center [84, 92] width 77 height 12
type input "[GEOGRAPHIC_DATA]"
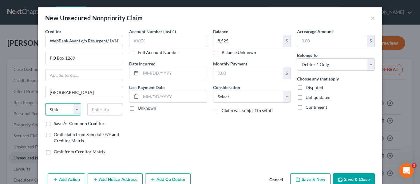
click at [71, 109] on select "State [US_STATE] AK AR AZ CA CO CT DE DC [GEOGRAPHIC_DATA] [GEOGRAPHIC_DATA] GU…" at bounding box center [63, 109] width 36 height 12
select select "42"
click at [45, 103] on select "State [US_STATE] AK AR AZ CA CO CT DE DC [GEOGRAPHIC_DATA] [GEOGRAPHIC_DATA] GU…" at bounding box center [63, 109] width 36 height 12
click at [104, 113] on input "text" at bounding box center [105, 109] width 36 height 12
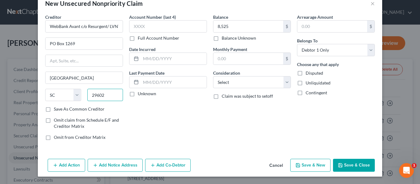
type input "29602"
click at [308, 167] on button "Save & New" at bounding box center [311, 165] width 40 height 13
select select "0"
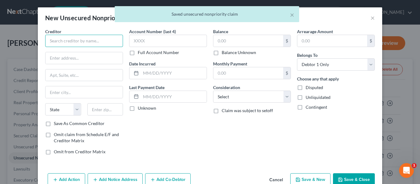
click at [87, 44] on input "text" at bounding box center [84, 41] width 78 height 12
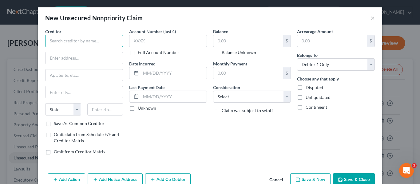
type input "s"
type input "Sun Loan Company"
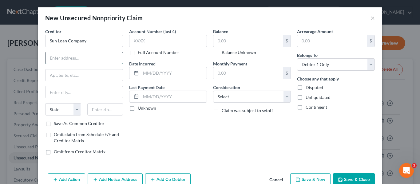
click at [68, 57] on input "text" at bounding box center [84, 58] width 77 height 12
click at [238, 44] on input "text" at bounding box center [249, 41] width 70 height 12
type input "2,562"
click at [88, 58] on input "text" at bounding box center [84, 58] width 77 height 12
type input "[STREET_ADDRESS]"
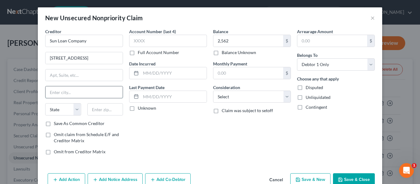
click at [72, 89] on input "text" at bounding box center [84, 92] width 77 height 12
type input "b"
type input "Broken Arrow"
click at [72, 113] on select "State [US_STATE] AK AR AZ CA CO CT DE DC [GEOGRAPHIC_DATA] [GEOGRAPHIC_DATA] GU…" at bounding box center [63, 109] width 36 height 12
select select "37"
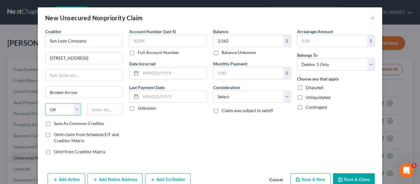
click at [45, 103] on select "State [US_STATE] AK AR AZ CA CO CT DE DC [GEOGRAPHIC_DATA] [GEOGRAPHIC_DATA] GU…" at bounding box center [63, 109] width 36 height 12
click at [110, 113] on input "text" at bounding box center [105, 109] width 36 height 12
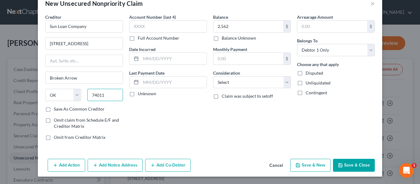
type input "74011"
click at [313, 162] on button "Save & New" at bounding box center [311, 165] width 40 height 13
select select "0"
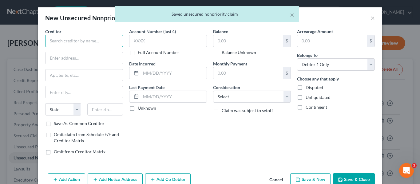
click at [78, 47] on input "text" at bounding box center [84, 41] width 78 height 12
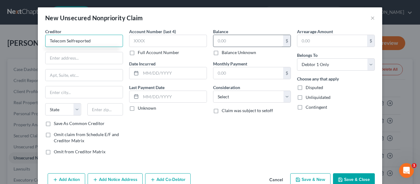
type input "Telecom Selfreported"
click at [230, 39] on input "text" at bounding box center [249, 41] width 70 height 12
type input "326"
click at [96, 53] on input "text" at bounding box center [84, 58] width 77 height 12
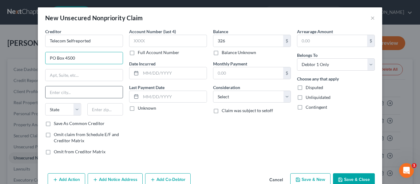
type input "PO Box 4500"
click at [62, 92] on input "text" at bounding box center [84, 92] width 77 height 12
type input "[PERSON_NAME]"
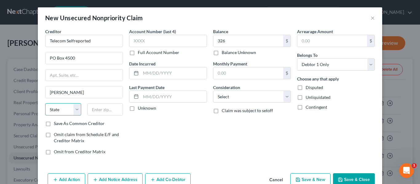
click at [66, 113] on select "State [US_STATE] AK AR AZ CA CO CT DE DC [GEOGRAPHIC_DATA] [GEOGRAPHIC_DATA] GU…" at bounding box center [63, 109] width 36 height 12
select select "45"
click at [45, 103] on select "State [US_STATE] AK AR AZ CA CO CT DE DC [GEOGRAPHIC_DATA] [GEOGRAPHIC_DATA] GU…" at bounding box center [63, 109] width 36 height 12
click at [94, 110] on input "text" at bounding box center [105, 109] width 36 height 12
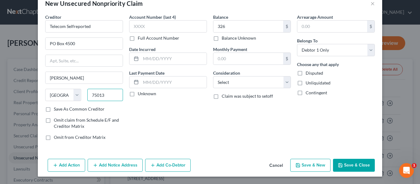
type input "75013"
click at [320, 170] on button "Save & New" at bounding box center [311, 165] width 40 height 13
select select "0"
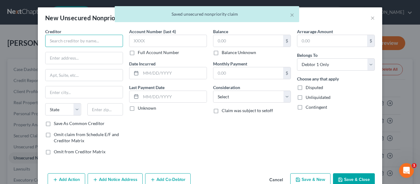
click at [99, 44] on input "text" at bounding box center [84, 41] width 78 height 12
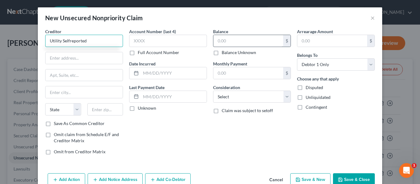
type input "Utility Selfreported"
click at [242, 40] on input "text" at bounding box center [249, 41] width 70 height 12
type input "21"
click at [89, 61] on input "text" at bounding box center [84, 58] width 77 height 12
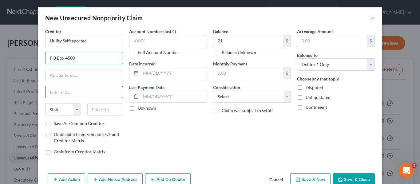
type input "PO Box 4500"
click at [67, 92] on input "text" at bounding box center [84, 92] width 77 height 12
type input "[PERSON_NAME]"
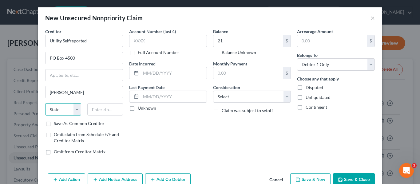
click at [57, 112] on select "State [US_STATE] AK AR AZ CA CO CT DE DC [GEOGRAPHIC_DATA] [GEOGRAPHIC_DATA] GU…" at bounding box center [63, 109] width 36 height 12
select select "45"
click at [45, 103] on select "State [US_STATE] AK AR AZ CA CO CT DE DC [GEOGRAPHIC_DATA] [GEOGRAPHIC_DATA] GU…" at bounding box center [63, 109] width 36 height 12
click at [98, 109] on input "text" at bounding box center [105, 109] width 36 height 12
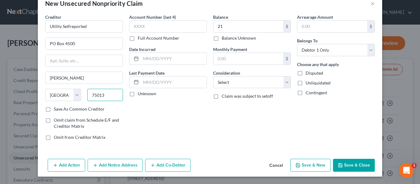
type input "75013"
click at [316, 164] on button "Save & New" at bounding box center [311, 165] width 40 height 13
select select "0"
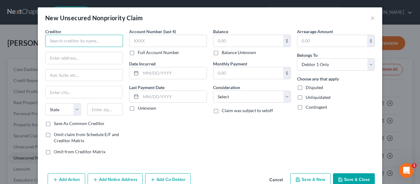
click at [70, 41] on input "text" at bounding box center [84, 41] width 78 height 12
type input "Utility Selfreported"
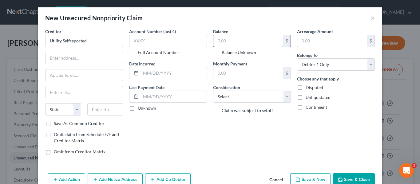
click at [251, 46] on input "text" at bounding box center [249, 41] width 70 height 12
type input "56"
click at [64, 60] on input "text" at bounding box center [84, 58] width 77 height 12
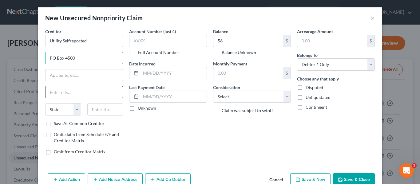
type input "PO Box 4500"
click at [67, 90] on input "text" at bounding box center [84, 92] width 77 height 12
type input "[PERSON_NAME]"
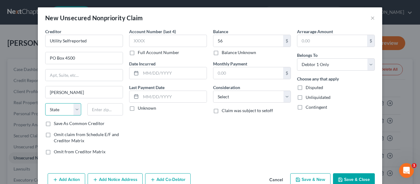
click at [67, 111] on select "State [US_STATE] AK AR AZ CA CO CT DE DC [GEOGRAPHIC_DATA] [GEOGRAPHIC_DATA] GU…" at bounding box center [63, 109] width 36 height 12
select select "45"
click at [45, 103] on select "State [US_STATE] AK AR AZ CA CO CT DE DC [GEOGRAPHIC_DATA] [GEOGRAPHIC_DATA] GU…" at bounding box center [63, 109] width 36 height 12
click at [99, 111] on input "text" at bounding box center [105, 109] width 36 height 12
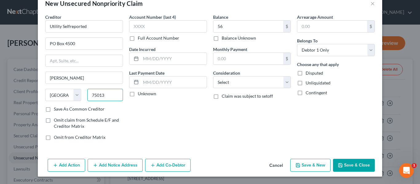
type input "75013"
click at [319, 163] on button "Save & New" at bounding box center [311, 165] width 40 height 13
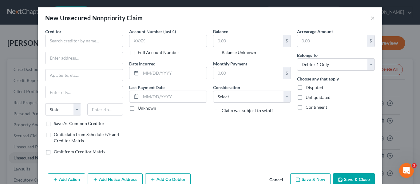
click at [269, 174] on button "Cancel" at bounding box center [276, 180] width 23 height 12
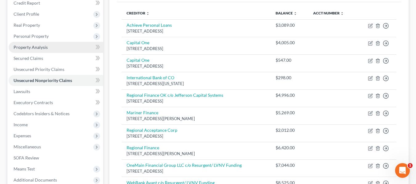
scroll to position [78, 0]
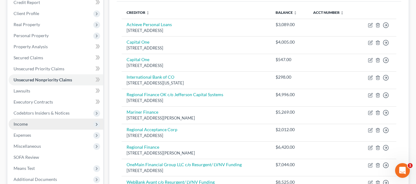
click at [48, 126] on span "Income" at bounding box center [56, 124] width 94 height 11
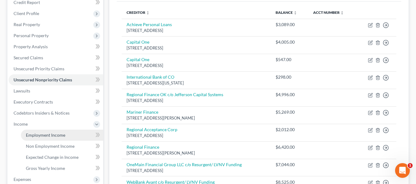
click at [62, 135] on span "Employment Income" at bounding box center [45, 135] width 39 height 5
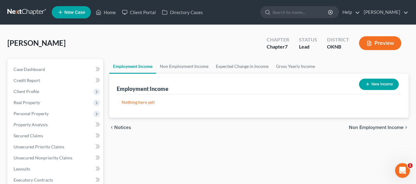
click at [383, 82] on button "New Income" at bounding box center [379, 84] width 40 height 11
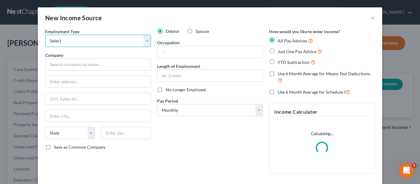
click at [109, 42] on select "Select Full or [DEMOGRAPHIC_DATA] Employment Self Employment" at bounding box center [98, 41] width 106 height 12
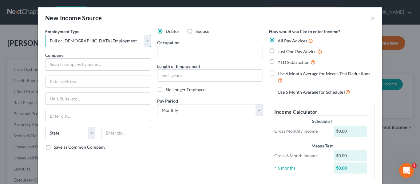
click at [45, 35] on select "Select Full or [DEMOGRAPHIC_DATA] Employment Self Employment" at bounding box center [98, 41] width 106 height 12
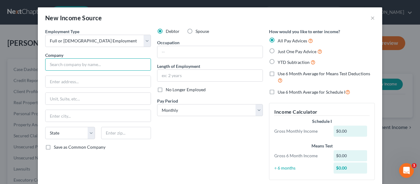
click at [91, 63] on input "text" at bounding box center [98, 64] width 106 height 12
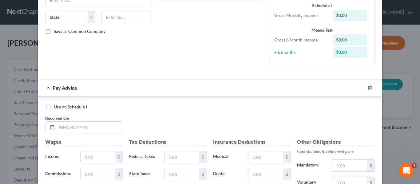
scroll to position [146, 0]
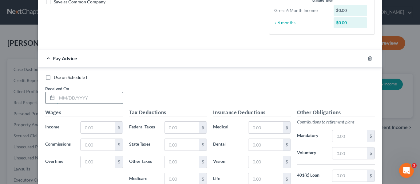
click at [110, 94] on input "text" at bounding box center [90, 98] width 66 height 12
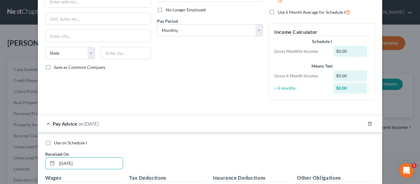
scroll to position [188, 0]
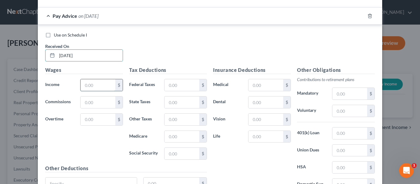
click at [99, 83] on input "text" at bounding box center [98, 85] width 35 height 12
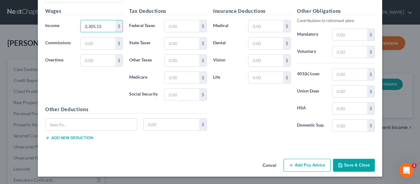
scroll to position [247, 0]
click at [107, 120] on input "text" at bounding box center [91, 125] width 91 height 12
click at [164, 124] on input "text" at bounding box center [172, 125] width 56 height 12
click at [303, 165] on button "Add Pay Advice" at bounding box center [307, 165] width 47 height 13
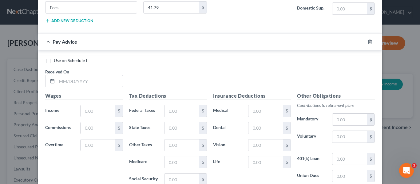
scroll to position [365, 0]
click at [98, 80] on input "text" at bounding box center [90, 81] width 66 height 12
click at [95, 110] on input "text" at bounding box center [98, 111] width 35 height 12
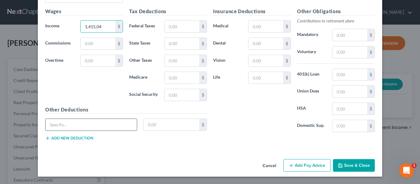
click at [80, 128] on input "text" at bounding box center [91, 125] width 91 height 12
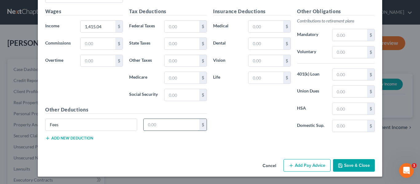
click at [172, 123] on input "text" at bounding box center [172, 125] width 56 height 12
click at [306, 169] on button "Add Pay Advice" at bounding box center [307, 165] width 47 height 13
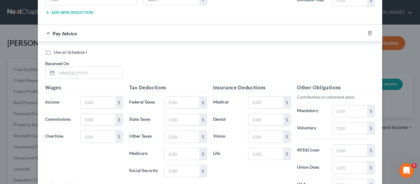
scroll to position [588, 0]
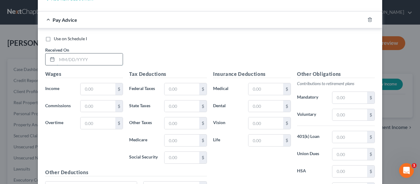
click at [84, 58] on input "text" at bounding box center [90, 60] width 66 height 12
click at [87, 89] on input "text" at bounding box center [98, 89] width 35 height 12
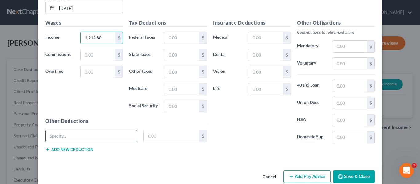
click at [89, 133] on input "text" at bounding box center [91, 137] width 91 height 12
click at [162, 137] on input "text" at bounding box center [172, 137] width 56 height 12
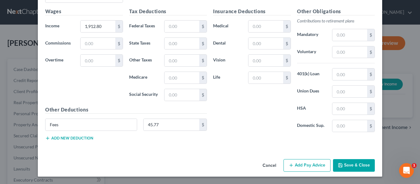
click at [307, 167] on button "Add Pay Advice" at bounding box center [307, 165] width 47 height 13
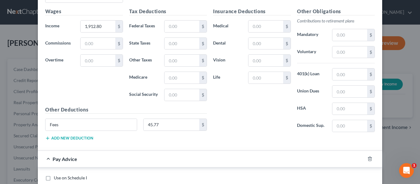
scroll to position [790, 0]
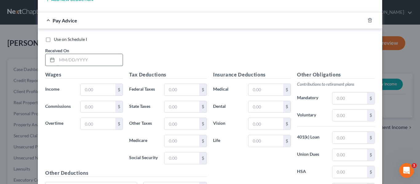
click at [78, 57] on input "text" at bounding box center [90, 60] width 66 height 12
click at [101, 88] on input "text" at bounding box center [98, 90] width 35 height 12
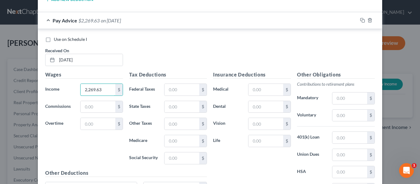
scroll to position [853, 0]
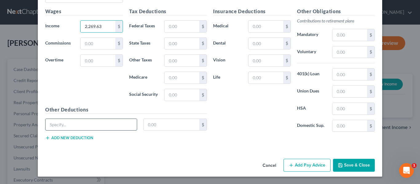
click at [102, 123] on input "text" at bounding box center [91, 125] width 91 height 12
click at [156, 124] on input "text" at bounding box center [172, 125] width 56 height 12
click at [295, 167] on button "Add Pay Advice" at bounding box center [307, 165] width 47 height 13
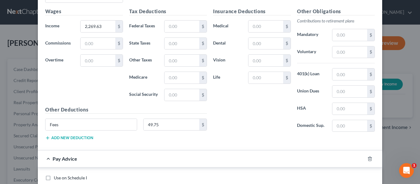
scroll to position [998, 0]
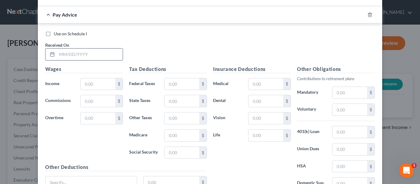
click at [85, 49] on input "text" at bounding box center [90, 55] width 66 height 12
click at [95, 83] on input "text" at bounding box center [98, 84] width 35 height 12
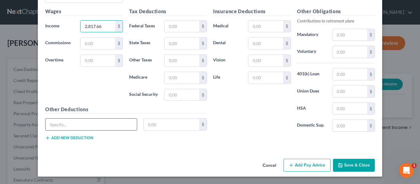
click at [95, 127] on input "text" at bounding box center [91, 125] width 91 height 12
click at [162, 124] on input "text" at bounding box center [172, 125] width 56 height 12
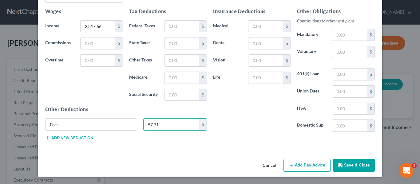
click at [308, 165] on button "Add Pay Advice" at bounding box center [307, 165] width 47 height 13
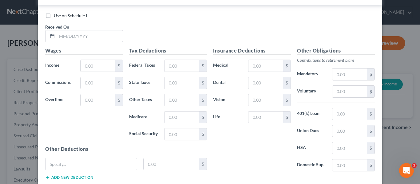
scroll to position [1218, 0]
click at [66, 36] on input "text" at bounding box center [90, 36] width 66 height 12
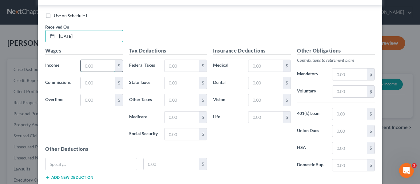
click at [86, 64] on input "text" at bounding box center [98, 66] width 35 height 12
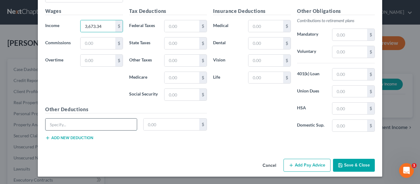
click at [83, 126] on input "text" at bounding box center [91, 125] width 91 height 12
click at [165, 131] on div "Fees $" at bounding box center [126, 126] width 168 height 17
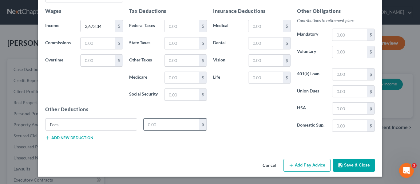
click at [165, 128] on input "text" at bounding box center [172, 125] width 56 height 12
click at [326, 163] on button "Add Pay Advice" at bounding box center [307, 165] width 47 height 13
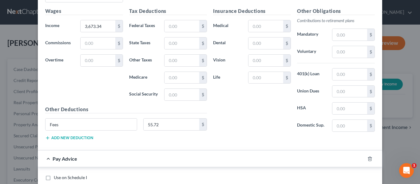
scroll to position [1400, 0]
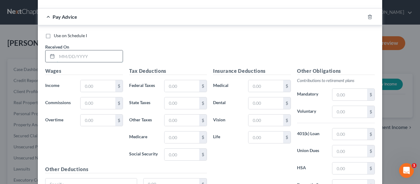
click at [100, 60] on input "text" at bounding box center [90, 56] width 66 height 12
click at [94, 84] on input "text" at bounding box center [98, 86] width 35 height 12
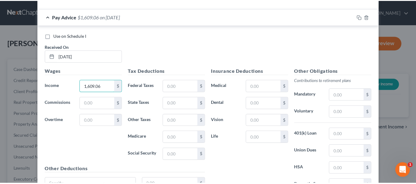
scroll to position [1460, 0]
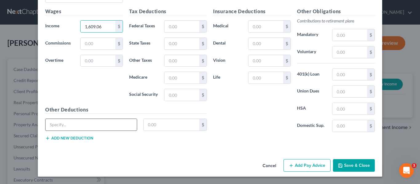
click at [89, 126] on input "text" at bounding box center [91, 125] width 91 height 12
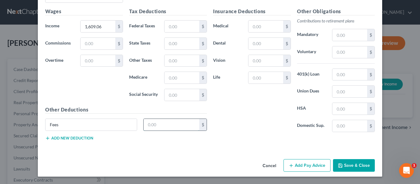
click at [164, 121] on input "text" at bounding box center [172, 125] width 56 height 12
click at [343, 166] on button "Save & Close" at bounding box center [354, 165] width 42 height 13
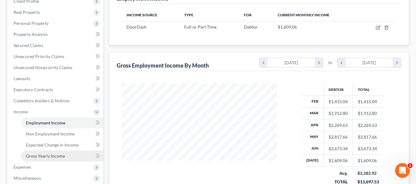
scroll to position [88, 0]
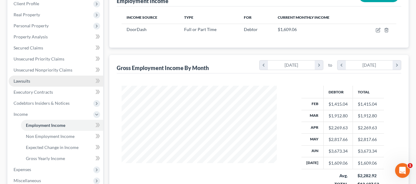
click at [44, 78] on link "Lawsuits" at bounding box center [56, 81] width 94 height 11
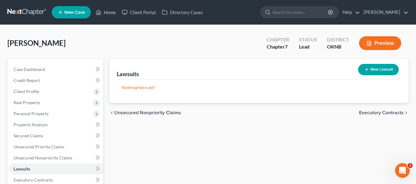
click at [383, 69] on button "New Lawsuit" at bounding box center [378, 69] width 41 height 11
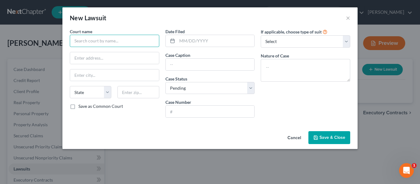
click at [121, 39] on input "text" at bounding box center [115, 41] width 90 height 12
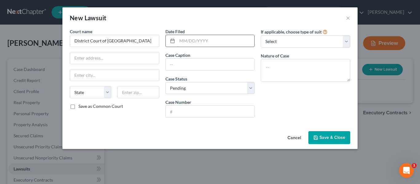
click at [197, 40] on input "text" at bounding box center [216, 41] width 78 height 12
click at [287, 44] on select "Select Repossession Garnishment Foreclosure Attached, Seized, Or Levied Other" at bounding box center [306, 41] width 90 height 12
click at [251, 66] on input "text" at bounding box center [210, 65] width 89 height 12
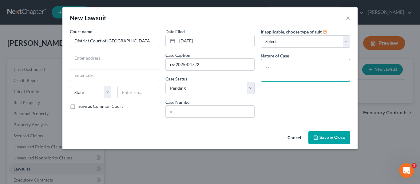
click at [270, 77] on textarea at bounding box center [306, 70] width 90 height 23
click at [280, 67] on textarea "Indedtedness" at bounding box center [306, 70] width 90 height 23
drag, startPoint x: 299, startPoint y: 62, endPoint x: 260, endPoint y: 69, distance: 39.1
click at [260, 69] on div "If applicable, choose type of suit Select Repossession Garnishment Foreclosure …" at bounding box center [306, 75] width 96 height 94
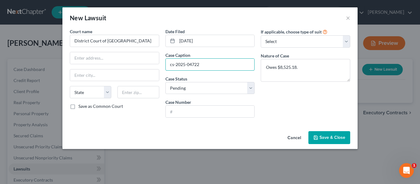
drag, startPoint x: 213, startPoint y: 67, endPoint x: 165, endPoint y: 69, distance: 48.0
click at [165, 69] on div "Date Filed [DATE] Case Caption cs-2025-04722 Case Status * Select Pending On Ap…" at bounding box center [211, 75] width 96 height 94
click at [182, 114] on input "text" at bounding box center [210, 112] width 89 height 12
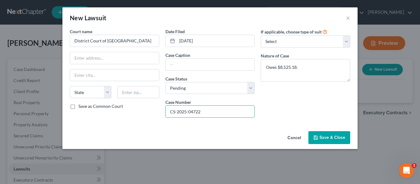
click at [327, 141] on button "Save & Close" at bounding box center [330, 137] width 42 height 13
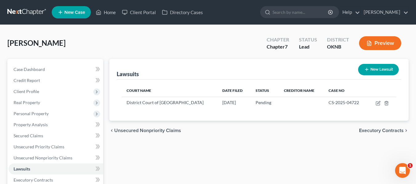
click at [373, 69] on button "New Lawsuit" at bounding box center [378, 69] width 41 height 11
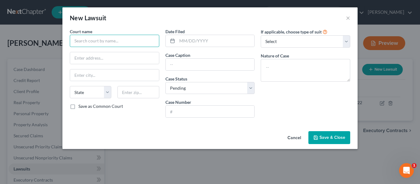
click at [129, 44] on input "text" at bounding box center [115, 41] width 90 height 12
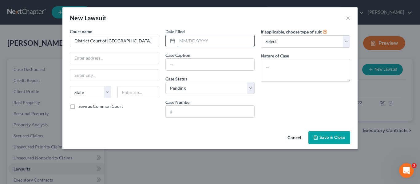
click at [192, 39] on input "text" at bounding box center [216, 41] width 78 height 12
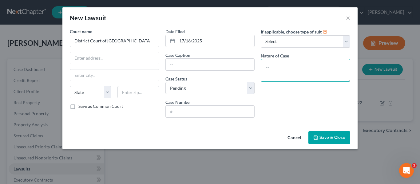
click at [273, 69] on textarea at bounding box center [306, 70] width 90 height 23
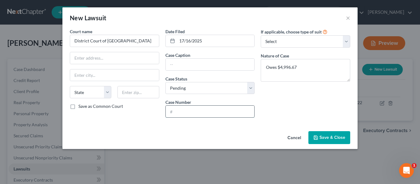
click at [210, 110] on input "text" at bounding box center [210, 112] width 89 height 12
click at [330, 134] on button "Save & Close" at bounding box center [330, 137] width 42 height 13
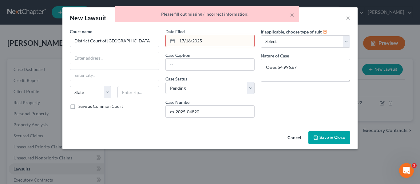
click at [183, 40] on input "17/16/2025" at bounding box center [216, 41] width 78 height 12
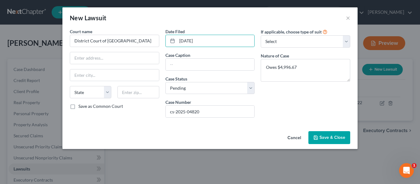
click at [325, 136] on span "Save & Close" at bounding box center [333, 137] width 26 height 5
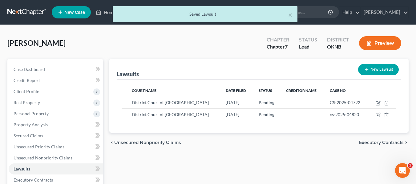
click at [369, 72] on button "New Lawsuit" at bounding box center [378, 69] width 41 height 11
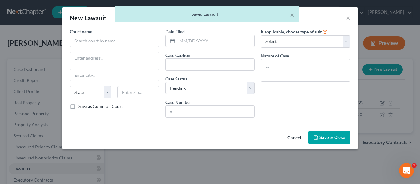
click at [291, 142] on button "Cancel" at bounding box center [294, 138] width 23 height 12
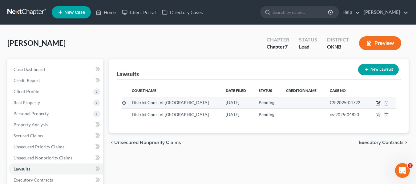
click at [378, 106] on icon "button" at bounding box center [378, 104] width 4 height 4
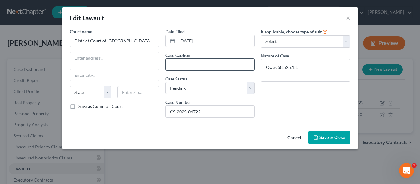
click at [223, 67] on input "text" at bounding box center [210, 65] width 89 height 12
click at [326, 142] on button "Save & Close" at bounding box center [330, 137] width 42 height 13
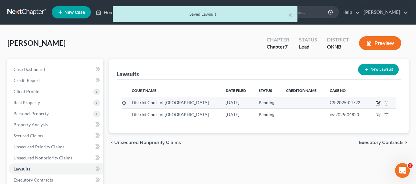
click at [376, 104] on icon "button" at bounding box center [377, 103] width 5 height 5
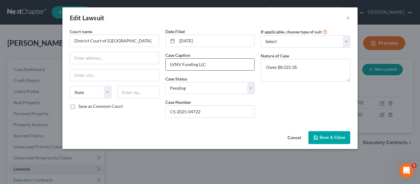
drag, startPoint x: 229, startPoint y: 66, endPoint x: 166, endPoint y: 62, distance: 63.5
click at [166, 62] on input "LVNV Funding LLC" at bounding box center [210, 65] width 89 height 12
click at [273, 35] on label "If applicable, choose type of suit" at bounding box center [291, 32] width 61 height 6
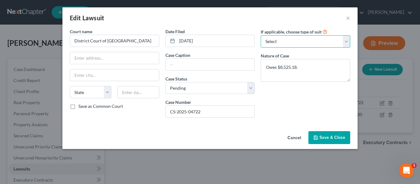
click at [275, 40] on select "Select Repossession Garnishment Foreclosure Attached, Seized, Or Levied Other" at bounding box center [306, 41] width 90 height 12
click at [261, 35] on select "Select Repossession Garnishment Foreclosure Attached, Seized, Or Levied Other" at bounding box center [306, 41] width 90 height 12
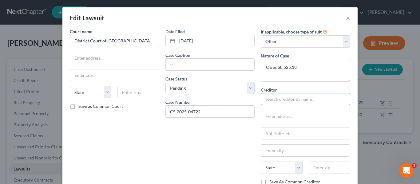
click at [280, 99] on input "text" at bounding box center [306, 99] width 90 height 12
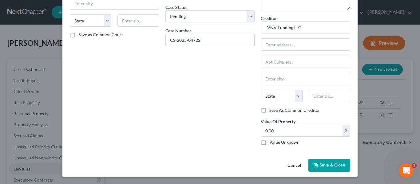
click at [318, 163] on button "Save & Close" at bounding box center [330, 165] width 42 height 13
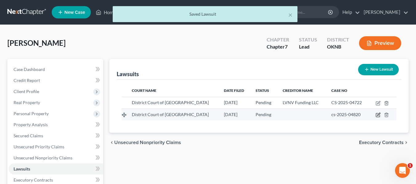
click at [376, 115] on icon "button" at bounding box center [377, 115] width 5 height 5
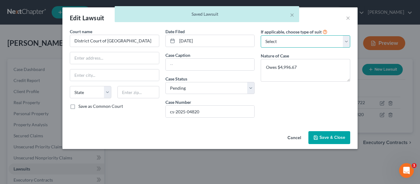
click at [305, 40] on select "Select Repossession Garnishment Foreclosure Attached, Seized, Or Levied Other" at bounding box center [306, 41] width 90 height 12
click at [261, 35] on select "Select Repossession Garnishment Foreclosure Attached, Seized, Or Levied Other" at bounding box center [306, 41] width 90 height 12
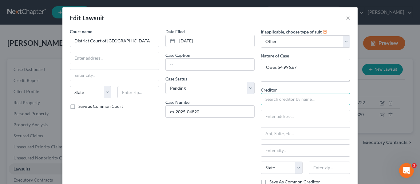
click at [279, 105] on input "text" at bounding box center [306, 99] width 90 height 12
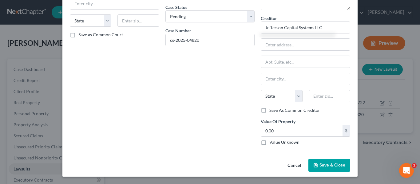
click at [320, 163] on span "Save & Close" at bounding box center [333, 165] width 26 height 5
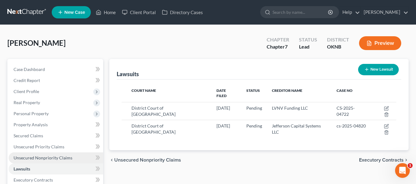
click at [75, 155] on link "Unsecured Nonpriority Claims" at bounding box center [56, 158] width 94 height 11
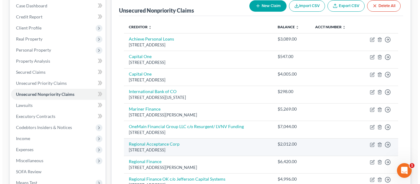
scroll to position [24, 0]
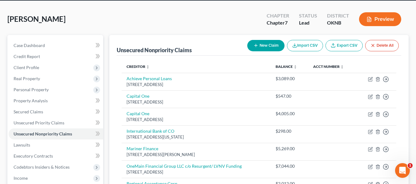
click at [257, 49] on button "New Claim" at bounding box center [265, 45] width 37 height 11
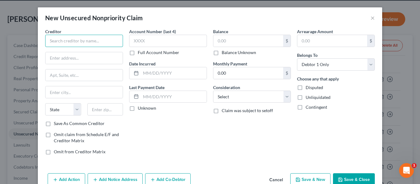
click at [96, 36] on input "text" at bounding box center [84, 41] width 78 height 12
click at [225, 45] on input "text" at bounding box center [249, 41] width 70 height 12
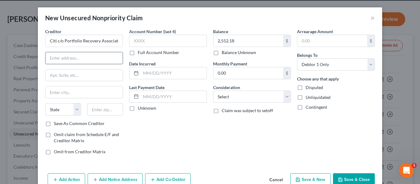
click at [104, 60] on input "text" at bounding box center [84, 58] width 77 height 12
click at [70, 95] on input "text" at bounding box center [84, 92] width 77 height 12
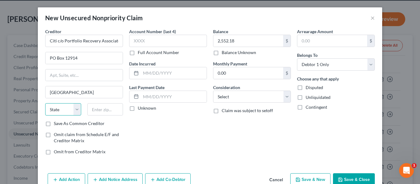
click at [72, 106] on select "State [US_STATE] AK AR AZ CA CO CT DE DC [GEOGRAPHIC_DATA] [GEOGRAPHIC_DATA] GU…" at bounding box center [63, 109] width 36 height 12
click at [45, 103] on select "State [US_STATE] AK AR AZ CA CO CT DE DC [GEOGRAPHIC_DATA] [GEOGRAPHIC_DATA] GU…" at bounding box center [63, 109] width 36 height 12
click at [107, 109] on input "text" at bounding box center [105, 109] width 36 height 12
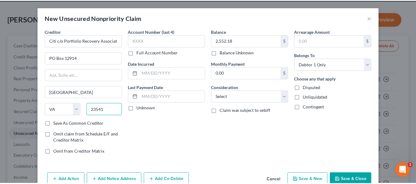
scroll to position [14, 0]
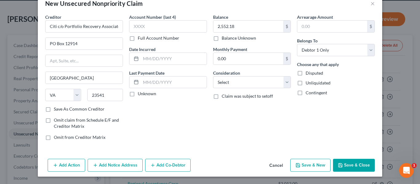
click at [346, 166] on button "Save & Close" at bounding box center [354, 165] width 42 height 13
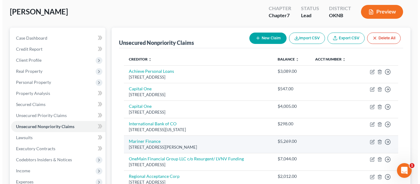
scroll to position [31, 0]
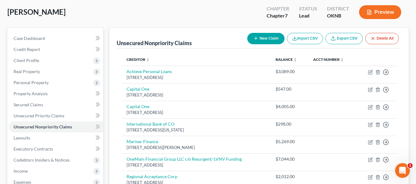
click at [262, 40] on button "New Claim" at bounding box center [265, 38] width 37 height 11
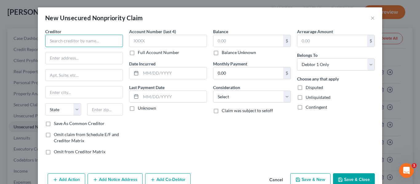
click at [104, 45] on input "text" at bounding box center [84, 41] width 78 height 12
click at [104, 57] on input "text" at bounding box center [84, 58] width 77 height 12
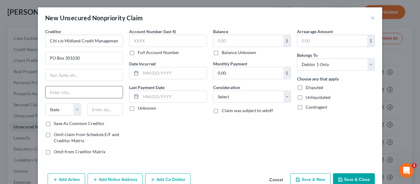
click at [91, 91] on input "text" at bounding box center [84, 92] width 77 height 12
click at [74, 109] on select "State [US_STATE] AK AR AZ CA CO CT DE DC [GEOGRAPHIC_DATA] [GEOGRAPHIC_DATA] GU…" at bounding box center [63, 109] width 36 height 12
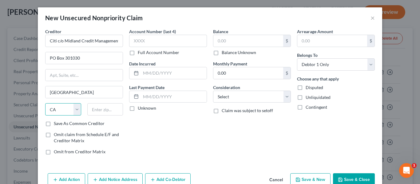
click at [45, 103] on select "State [US_STATE] AK AR AZ CA CO CT DE DC [GEOGRAPHIC_DATA] [GEOGRAPHIC_DATA] GU…" at bounding box center [63, 109] width 36 height 12
click at [94, 108] on input "text" at bounding box center [105, 109] width 36 height 12
click at [236, 44] on input "text" at bounding box center [249, 41] width 70 height 12
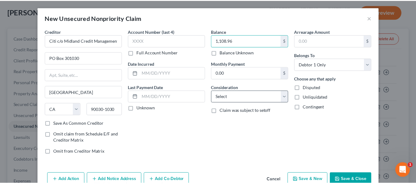
scroll to position [14, 0]
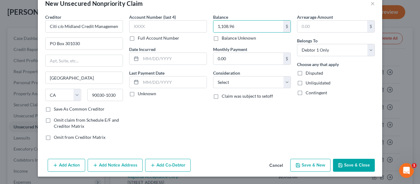
click at [347, 171] on button "Save & Close" at bounding box center [354, 165] width 42 height 13
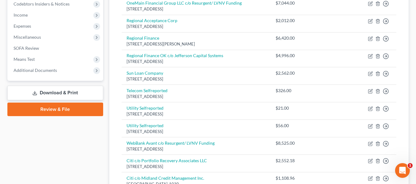
scroll to position [175, 0]
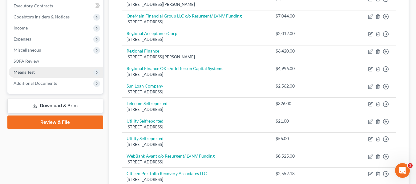
click at [23, 71] on span "Means Test" at bounding box center [24, 72] width 21 height 5
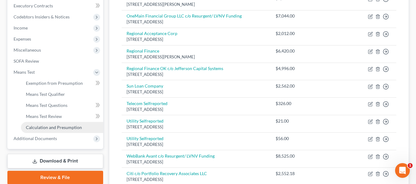
click at [51, 127] on span "Calculation and Presumption" at bounding box center [54, 127] width 56 height 5
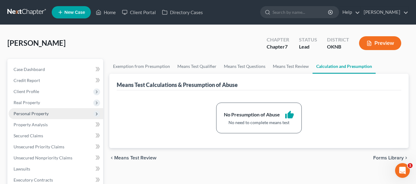
scroll to position [24, 0]
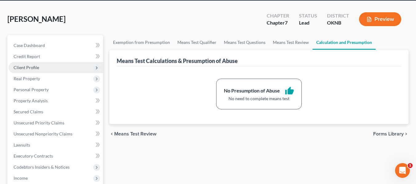
click at [44, 68] on span "Client Profile" at bounding box center [56, 67] width 94 height 11
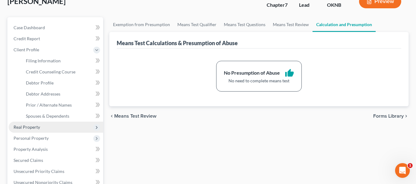
scroll to position [42, 0]
click at [41, 132] on span "Real Property" at bounding box center [56, 127] width 94 height 11
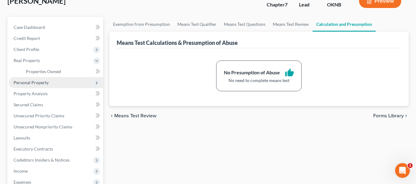
click at [50, 87] on span "Personal Property" at bounding box center [56, 82] width 94 height 11
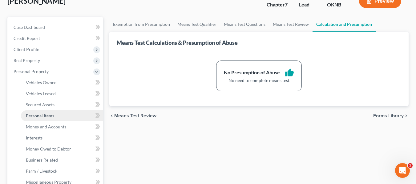
click at [58, 117] on link "Personal Items" at bounding box center [62, 115] width 82 height 11
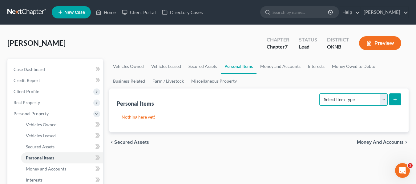
click at [337, 100] on select "Select Item Type Clothing Collectibles Of Value Electronics Firearms Household …" at bounding box center [353, 100] width 68 height 12
click at [320, 94] on select "Select Item Type Clothing Collectibles Of Value Electronics Firearms Household …" at bounding box center [353, 100] width 68 height 12
click at [393, 100] on icon "submit" at bounding box center [394, 99] width 5 height 5
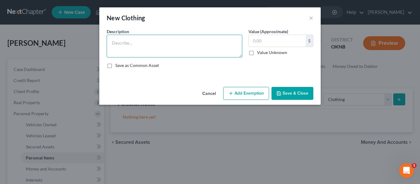
click at [195, 50] on textarea at bounding box center [175, 46] width 136 height 23
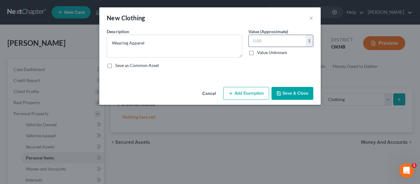
click at [255, 41] on input "text" at bounding box center [277, 41] width 57 height 12
click at [256, 90] on button "Add Exemption" at bounding box center [246, 93] width 46 height 13
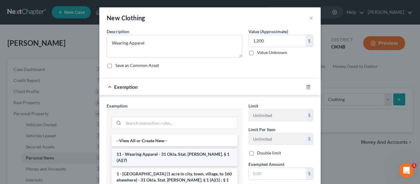
click at [172, 154] on li "11 - Wearing Apparel - 31 Okla. Stat. [PERSON_NAME]. § 1 (A)(7)" at bounding box center [175, 157] width 126 height 17
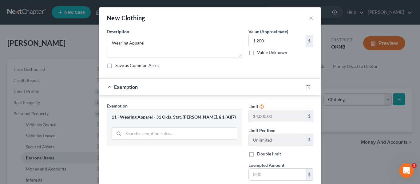
scroll to position [47, 0]
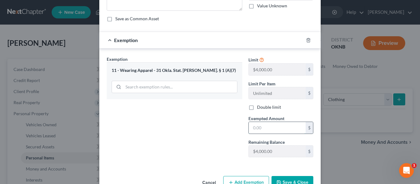
click at [263, 126] on input "text" at bounding box center [277, 128] width 57 height 12
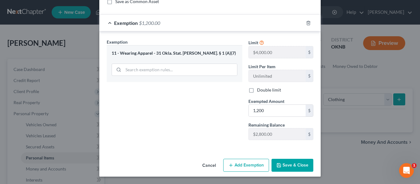
click at [283, 171] on button "Save & Close" at bounding box center [293, 165] width 42 height 13
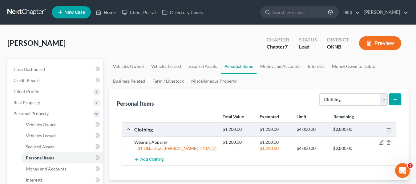
click at [395, 101] on line "submit" at bounding box center [395, 99] width 0 height 3
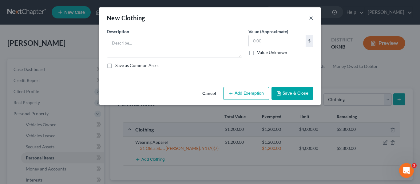
click at [311, 20] on button "×" at bounding box center [311, 17] width 4 height 7
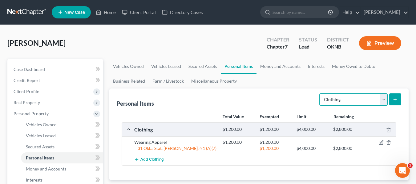
click at [359, 101] on select "Select Item Type Clothing Collectibles Of Value Electronics Firearms Household …" at bounding box center [353, 100] width 68 height 12
click at [320, 94] on select "Select Item Type Clothing Collectibles Of Value Electronics Firearms Household …" at bounding box center [353, 100] width 68 height 12
click at [396, 101] on icon "submit" at bounding box center [394, 99] width 5 height 5
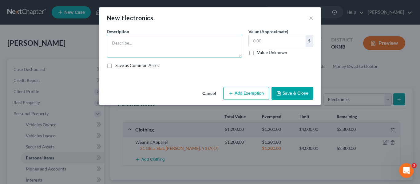
click at [179, 35] on textarea at bounding box center [175, 46] width 136 height 23
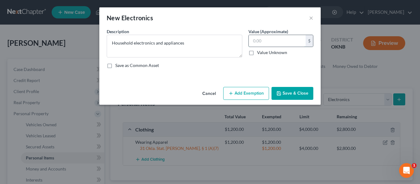
click at [277, 43] on input "text" at bounding box center [277, 41] width 57 height 12
click at [250, 91] on button "Add Exemption" at bounding box center [246, 93] width 46 height 13
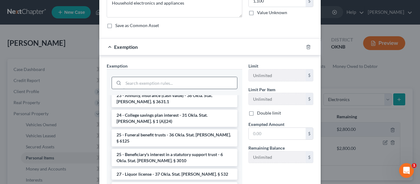
scroll to position [374, 0]
click at [160, 80] on input "search" at bounding box center [180, 83] width 114 height 12
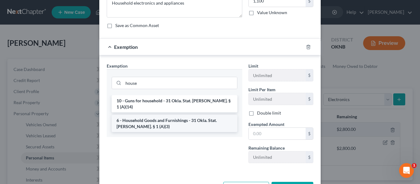
click at [177, 124] on li "6 - Household Goods and Furnishings - 31 Okla. Stat. [PERSON_NAME]. § 1 (A)(3)" at bounding box center [175, 123] width 126 height 17
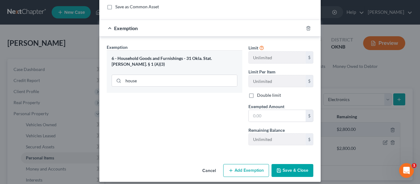
scroll to position [59, 0]
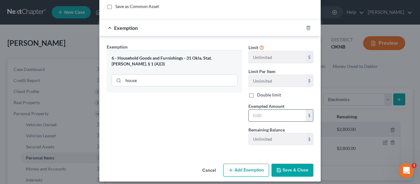
click at [258, 113] on input "text" at bounding box center [277, 116] width 57 height 12
click at [284, 166] on button "Save & Close" at bounding box center [293, 170] width 42 height 13
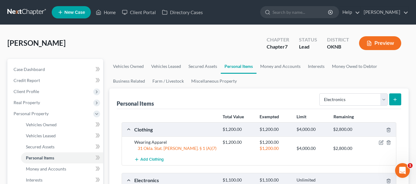
click at [392, 104] on button "submit" at bounding box center [395, 100] width 12 height 12
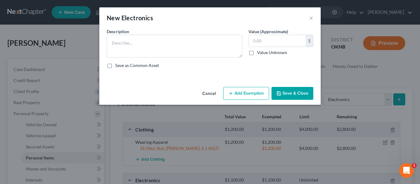
click at [212, 90] on button "Cancel" at bounding box center [209, 94] width 23 height 12
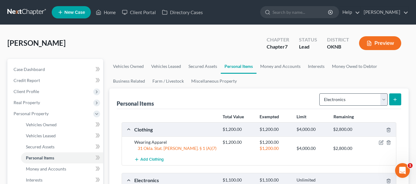
drag, startPoint x: 329, startPoint y: 106, endPoint x: 332, endPoint y: 99, distance: 7.4
click at [332, 99] on form "Select Item Type Clothing Collectibles Of Value Electronics Firearms Household …" at bounding box center [360, 100] width 82 height 13
click at [332, 99] on select "Select Item Type Clothing Collectibles Of Value Electronics Firearms Household …" at bounding box center [353, 100] width 68 height 12
click at [320, 94] on select "Select Item Type Clothing Collectibles Of Value Electronics Firearms Household …" at bounding box center [353, 100] width 68 height 12
click at [395, 99] on line "submit" at bounding box center [395, 99] width 0 height 3
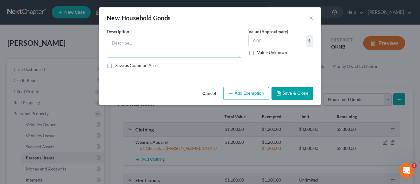
click at [181, 43] on textarea at bounding box center [175, 46] width 136 height 23
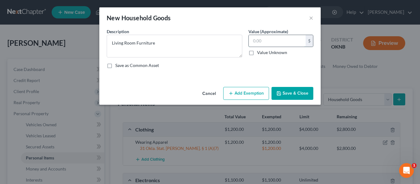
click at [279, 41] on input "text" at bounding box center [277, 41] width 57 height 12
click at [262, 94] on button "Add Exemption" at bounding box center [246, 93] width 46 height 13
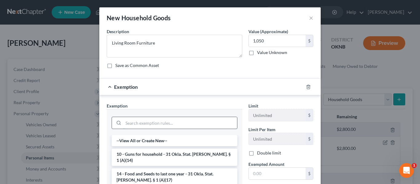
click at [183, 118] on input "search" at bounding box center [180, 123] width 114 height 12
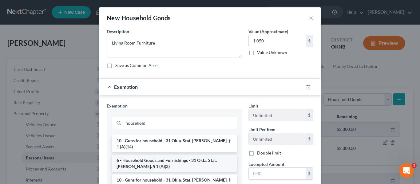
click at [175, 155] on li "6 - Household Goods and Furnishings - 31 Okla. Stat. [PERSON_NAME]. § 1 (A)(3)" at bounding box center [175, 163] width 126 height 17
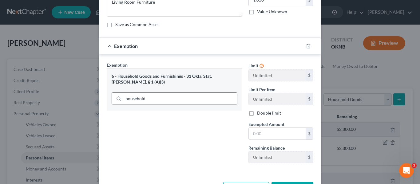
scroll to position [41, 0]
click at [270, 134] on input "text" at bounding box center [277, 134] width 57 height 12
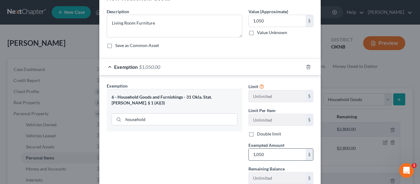
scroll to position [64, 0]
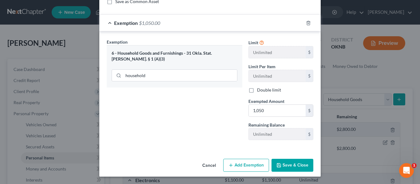
click at [280, 161] on button "Save & Close" at bounding box center [293, 165] width 42 height 13
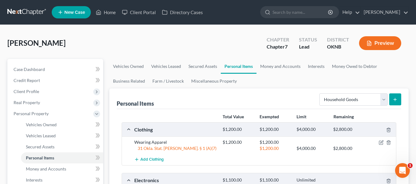
click at [396, 97] on icon "submit" at bounding box center [394, 99] width 5 height 5
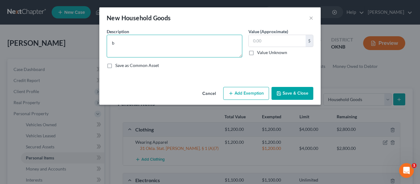
click at [208, 42] on textarea "b" at bounding box center [175, 46] width 136 height 23
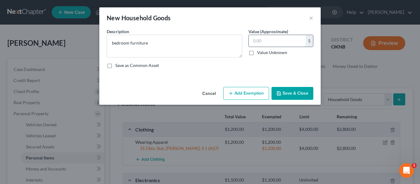
click at [270, 38] on input "text" at bounding box center [277, 41] width 57 height 12
click at [248, 94] on button "Add Exemption" at bounding box center [246, 93] width 46 height 13
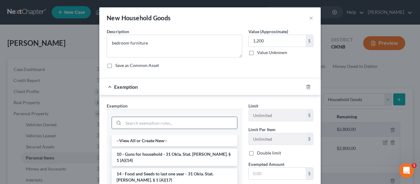
click at [171, 126] on input "search" at bounding box center [180, 123] width 114 height 12
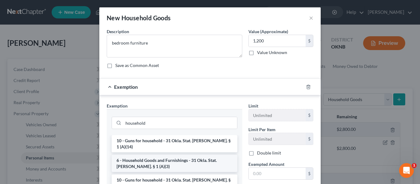
click at [164, 155] on li "6 - Household Goods and Furnishings - 31 Okla. Stat. [PERSON_NAME]. § 1 (A)(3)" at bounding box center [175, 163] width 126 height 17
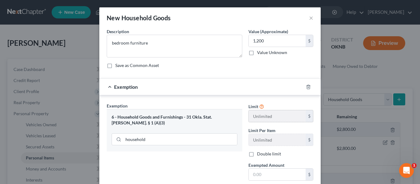
scroll to position [35, 0]
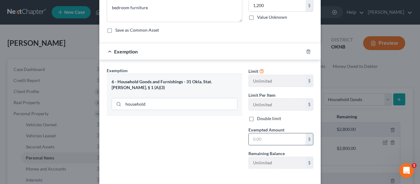
click at [259, 139] on input "text" at bounding box center [277, 140] width 57 height 12
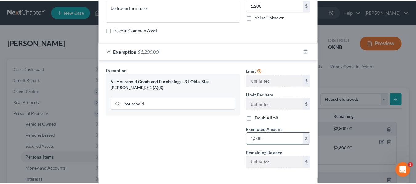
scroll to position [64, 0]
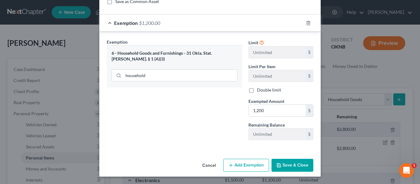
click at [283, 167] on button "Save & Close" at bounding box center [293, 165] width 42 height 13
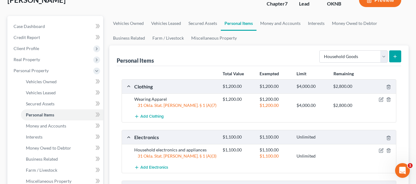
scroll to position [0, 0]
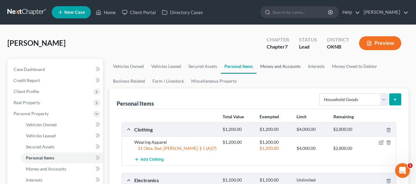
click at [275, 61] on link "Money and Accounts" at bounding box center [280, 66] width 48 height 15
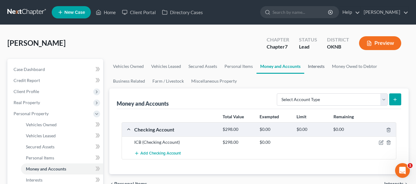
click at [316, 66] on link "Interests" at bounding box center [316, 66] width 24 height 15
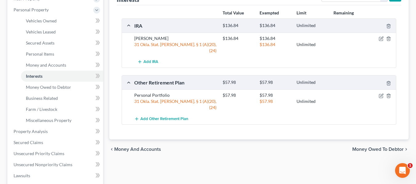
scroll to position [104, 0]
click at [49, 155] on span "Unsecured Priority Claims" at bounding box center [39, 153] width 51 height 5
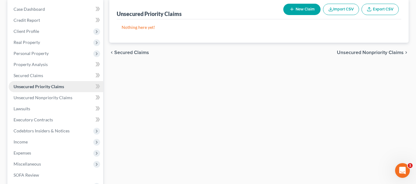
scroll to position [61, 0]
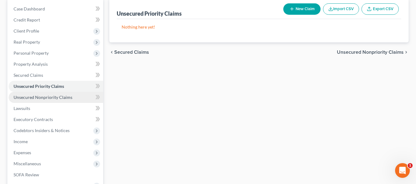
click at [54, 99] on span "Unsecured Nonpriority Claims" at bounding box center [43, 97] width 59 height 5
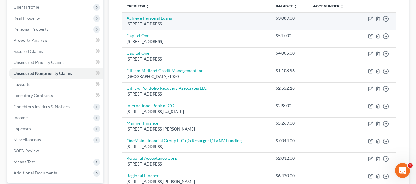
scroll to position [85, 0]
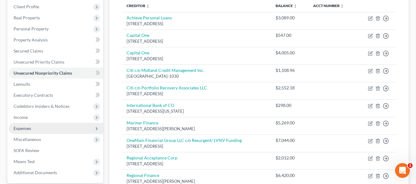
click at [54, 125] on span "Expenses" at bounding box center [56, 128] width 94 height 11
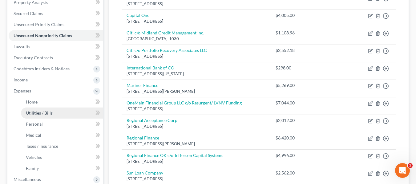
scroll to position [123, 0]
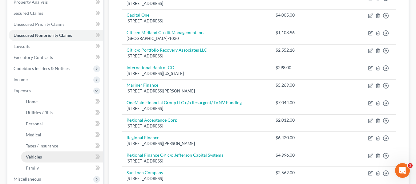
click at [52, 161] on link "Vehicles" at bounding box center [62, 157] width 82 height 11
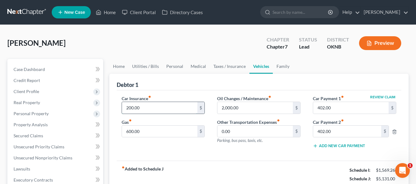
click at [183, 106] on input "200.00" at bounding box center [159, 108] width 75 height 12
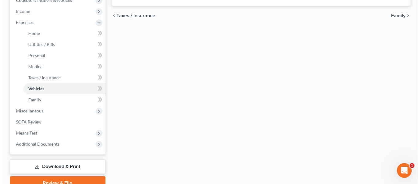
scroll to position [191, 0]
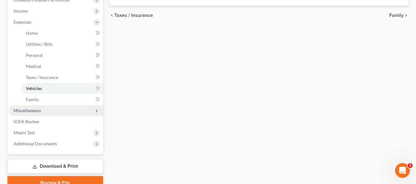
click at [64, 110] on span "Miscellaneous" at bounding box center [56, 110] width 94 height 11
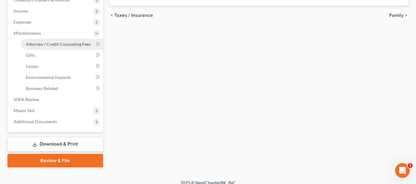
click at [57, 46] on span "Attorney / Credit Counseling Fees" at bounding box center [58, 44] width 65 height 5
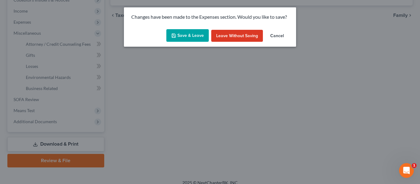
click at [198, 34] on button "Save & Leave" at bounding box center [188, 35] width 42 height 13
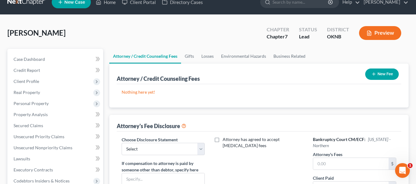
scroll to position [69, 0]
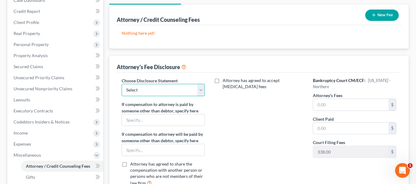
click at [201, 93] on select "Select [PERSON_NAME]" at bounding box center [163, 90] width 83 height 12
click at [122, 84] on select "Select [PERSON_NAME]" at bounding box center [163, 90] width 83 height 12
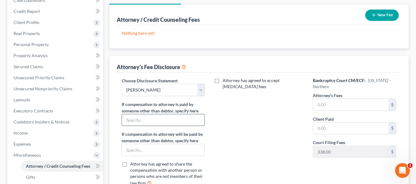
click at [186, 119] on input "text" at bounding box center [163, 120] width 83 height 12
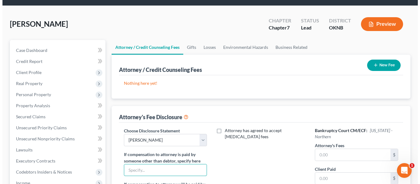
scroll to position [18, 0]
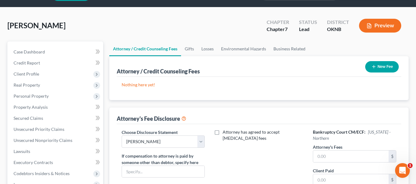
click at [374, 62] on button "New Fee" at bounding box center [382, 66] width 34 height 11
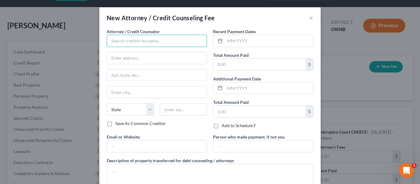
click at [181, 38] on input "text" at bounding box center [157, 41] width 100 height 12
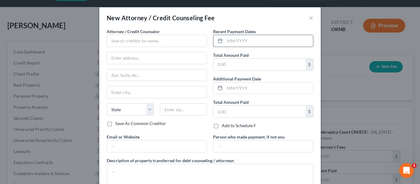
click at [231, 40] on input "text" at bounding box center [269, 41] width 88 height 12
click at [234, 68] on input "text" at bounding box center [260, 65] width 92 height 12
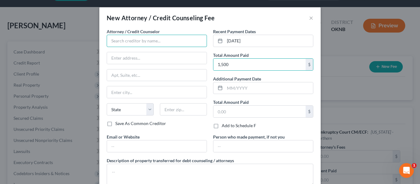
click at [163, 44] on input "text" at bounding box center [157, 41] width 100 height 12
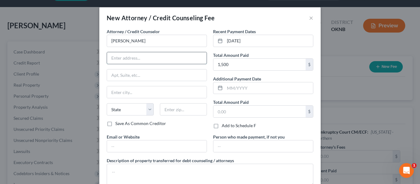
click at [155, 59] on input "text" at bounding box center [157, 58] width 100 height 12
click at [153, 78] on input "text" at bounding box center [157, 76] width 100 height 12
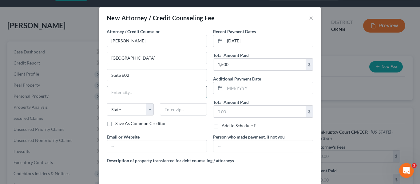
click at [135, 91] on input "text" at bounding box center [157, 92] width 100 height 12
click at [125, 110] on select "State [US_STATE] AK AR AZ CA CO CT DE DC [GEOGRAPHIC_DATA] [GEOGRAPHIC_DATA] GU…" at bounding box center [130, 109] width 47 height 12
click at [107, 103] on select "State [US_STATE] AK AR AZ CA CO CT DE DC [GEOGRAPHIC_DATA] [GEOGRAPHIC_DATA] GU…" at bounding box center [130, 109] width 47 height 12
click at [167, 105] on input "text" at bounding box center [183, 109] width 47 height 12
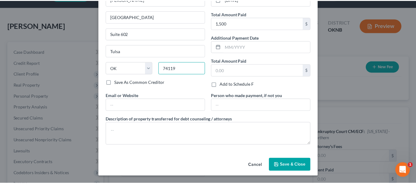
scroll to position [41, 0]
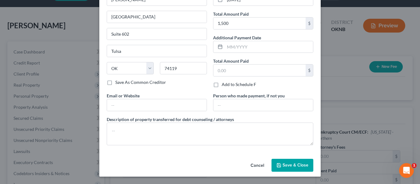
click at [283, 165] on span "Save & Close" at bounding box center [296, 165] width 26 height 5
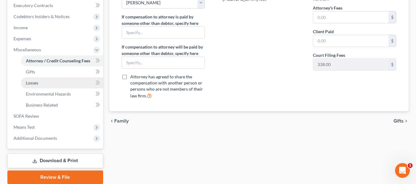
scroll to position [175, 0]
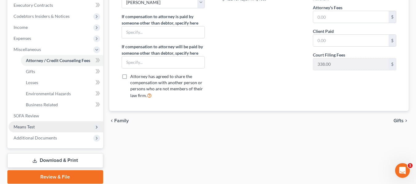
click at [54, 128] on span "Means Test" at bounding box center [56, 127] width 94 height 11
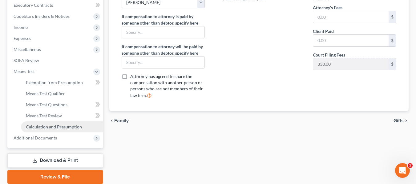
click at [56, 125] on span "Calculation and Presumption" at bounding box center [54, 126] width 56 height 5
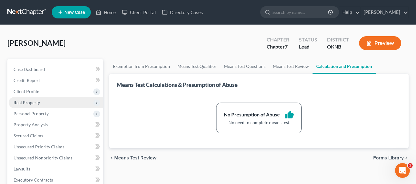
click at [45, 102] on span "Real Property" at bounding box center [56, 102] width 94 height 11
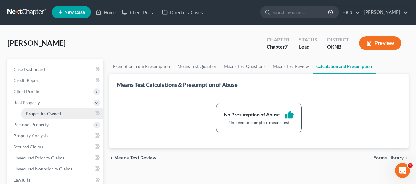
click at [50, 112] on span "Properties Owned" at bounding box center [43, 113] width 35 height 5
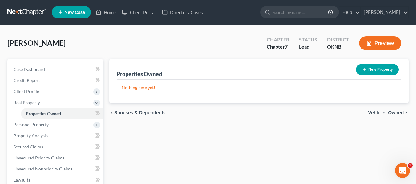
click at [374, 74] on button "New Property" at bounding box center [377, 69] width 43 height 11
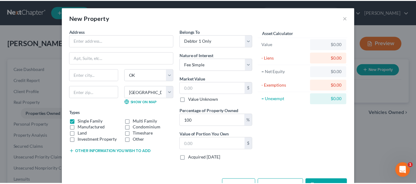
scroll to position [21, 0]
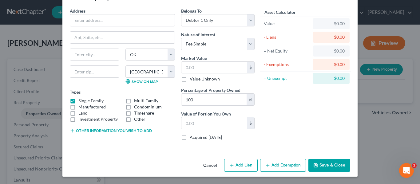
click at [206, 165] on button "Cancel" at bounding box center [210, 166] width 23 height 12
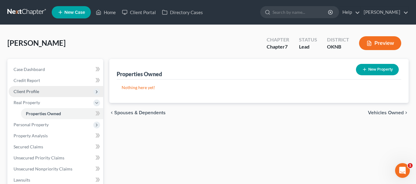
click at [59, 90] on span "Client Profile" at bounding box center [56, 91] width 94 height 11
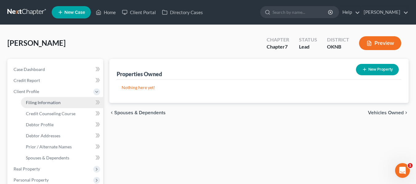
click at [59, 103] on span "Filing Information" at bounding box center [43, 102] width 35 height 5
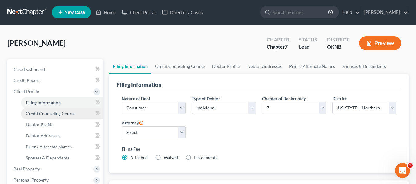
click at [61, 113] on span "Credit Counseling Course" at bounding box center [51, 113] width 50 height 5
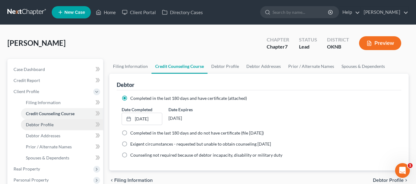
click at [62, 120] on link "Debtor Profile" at bounding box center [62, 124] width 82 height 11
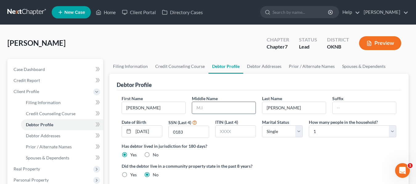
click at [197, 109] on input "text" at bounding box center [223, 108] width 63 height 12
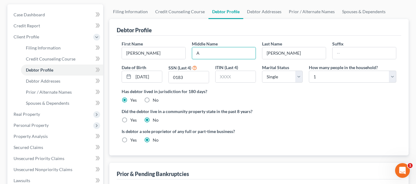
scroll to position [55, 0]
click at [59, 80] on span "Debtor Addresses" at bounding box center [43, 80] width 34 height 5
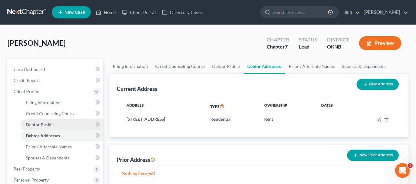
click at [59, 121] on link "Debtor Profile" at bounding box center [62, 124] width 82 height 11
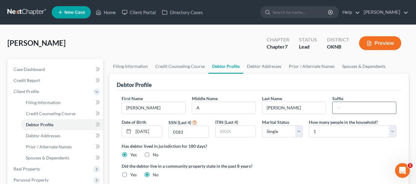
click at [367, 106] on input "text" at bounding box center [363, 108] width 63 height 12
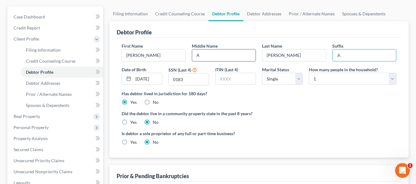
scroll to position [53, 0]
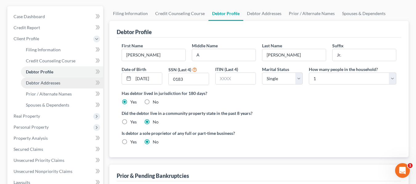
click at [73, 79] on link "Debtor Addresses" at bounding box center [62, 83] width 82 height 11
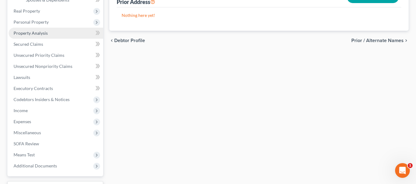
scroll to position [160, 0]
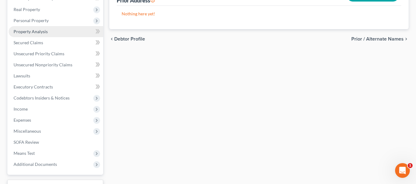
click at [77, 130] on span "Miscellaneous" at bounding box center [56, 131] width 94 height 11
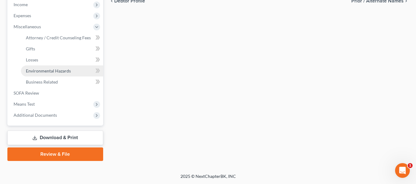
scroll to position [198, 0]
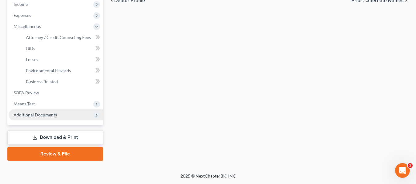
click at [63, 116] on span "Additional Documents" at bounding box center [56, 115] width 94 height 11
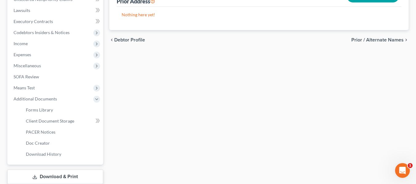
scroll to position [159, 0]
